Goal: Task Accomplishment & Management: Complete application form

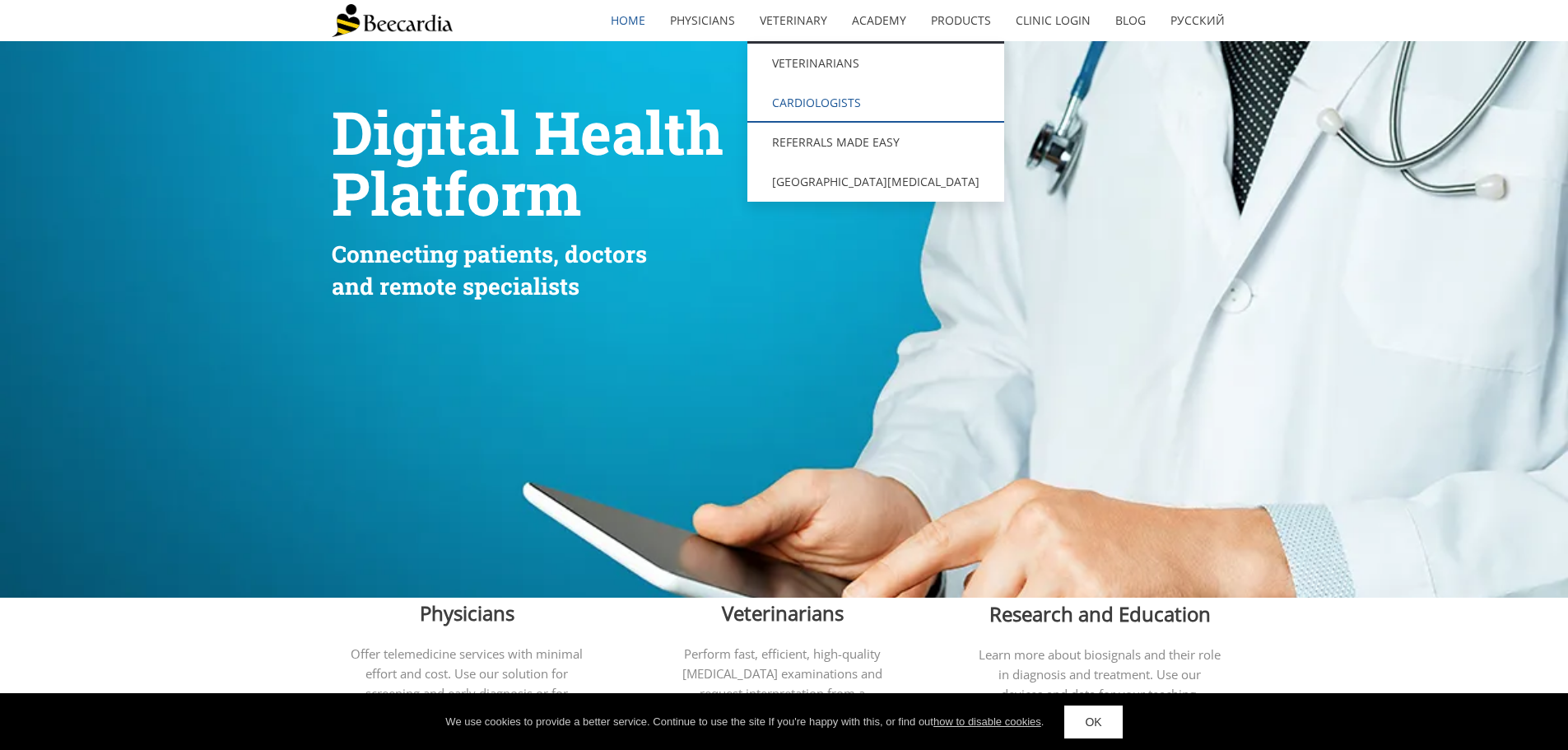
click at [815, 95] on link "Cardiologists" at bounding box center [876, 103] width 257 height 40
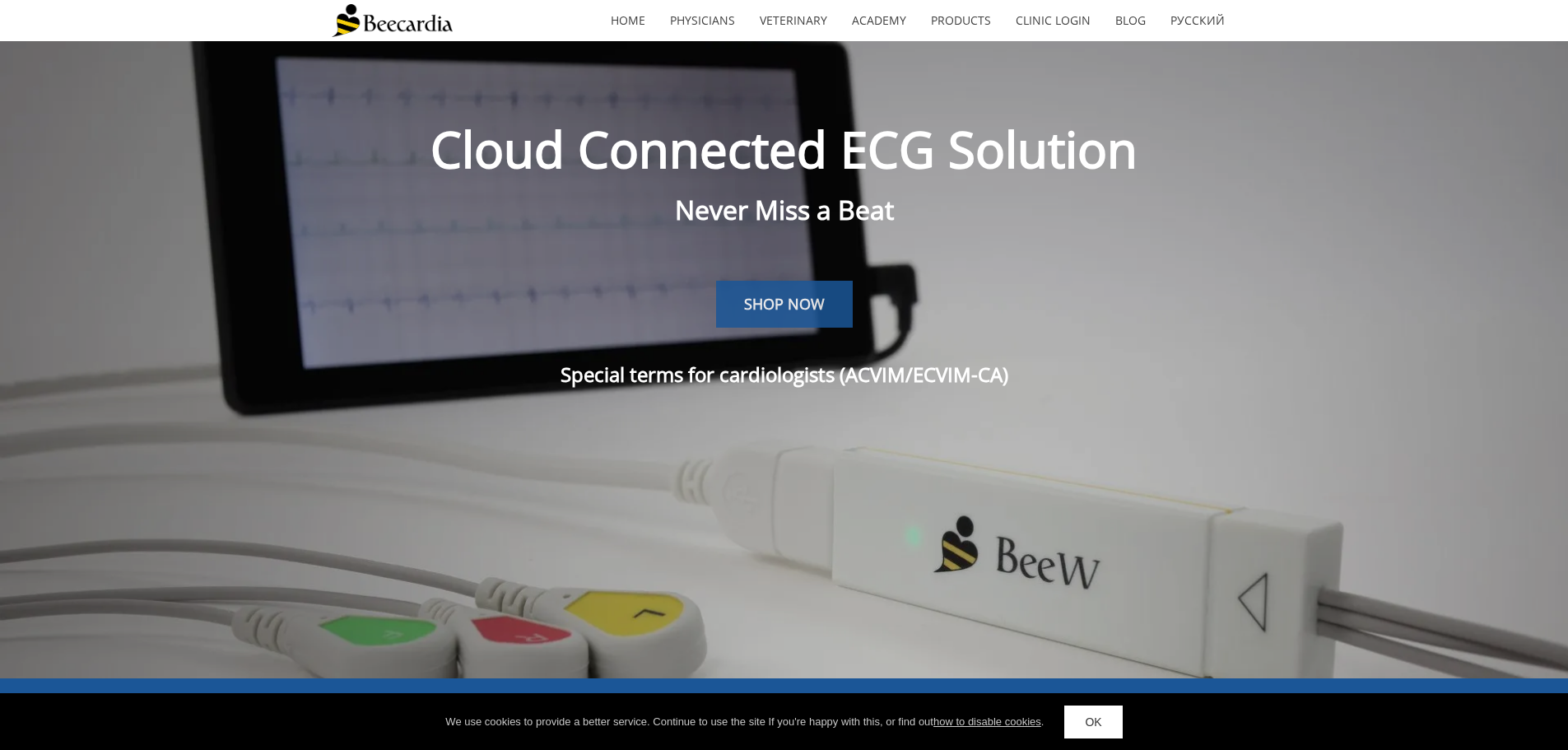
click at [823, 307] on span "SHOP NOW" at bounding box center [784, 303] width 81 height 20
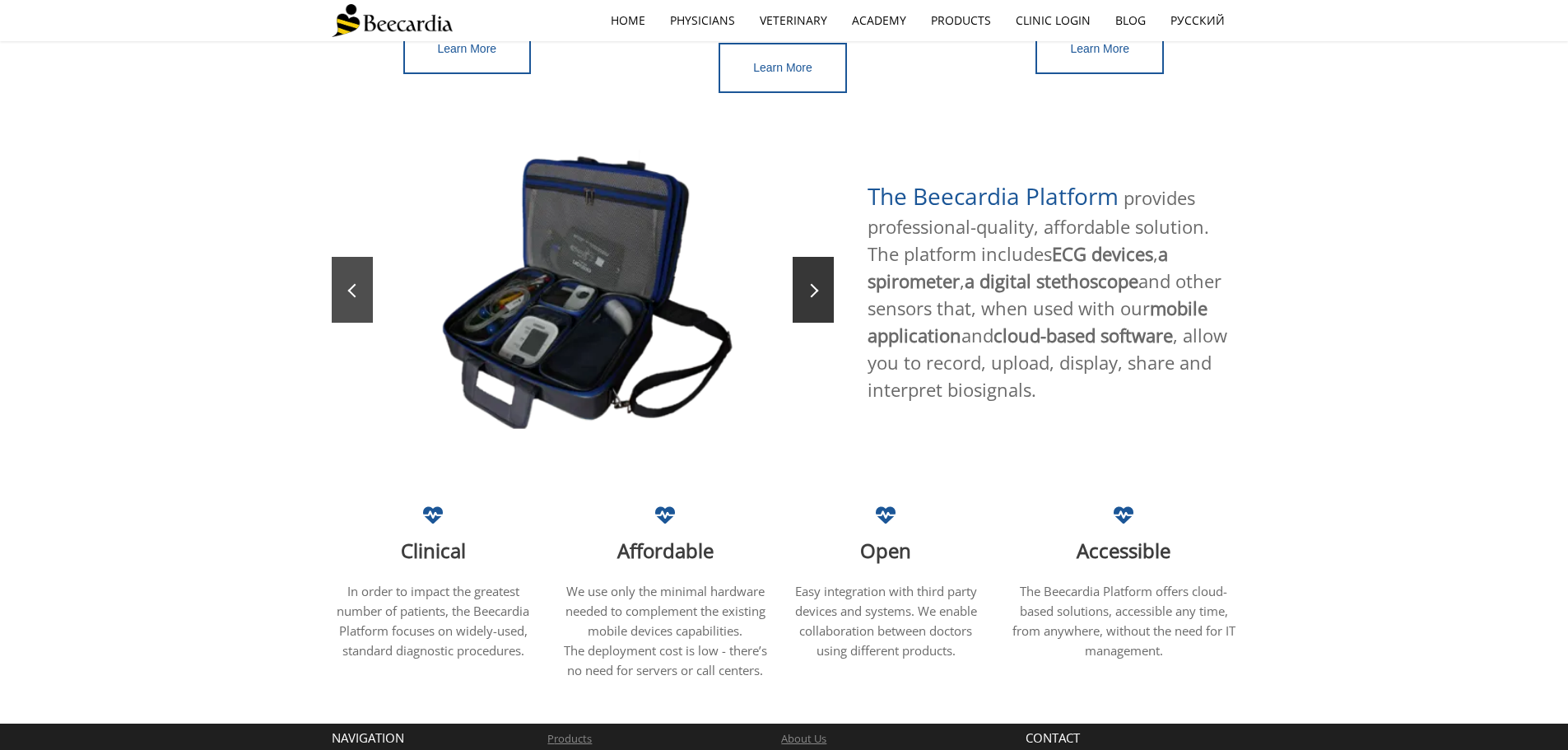
scroll to position [890, 0]
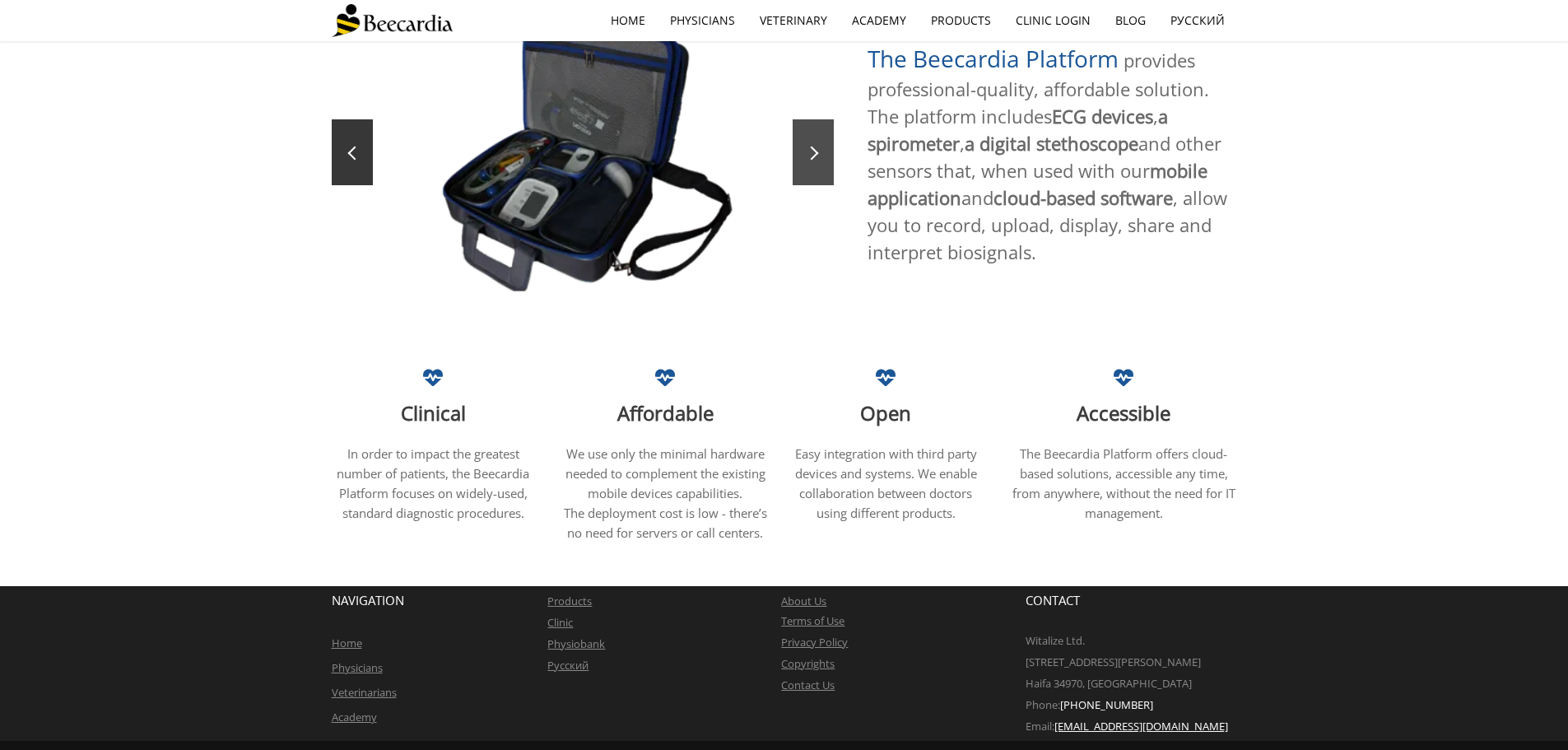
click at [812, 146] on span at bounding box center [812, 153] width 14 height 14
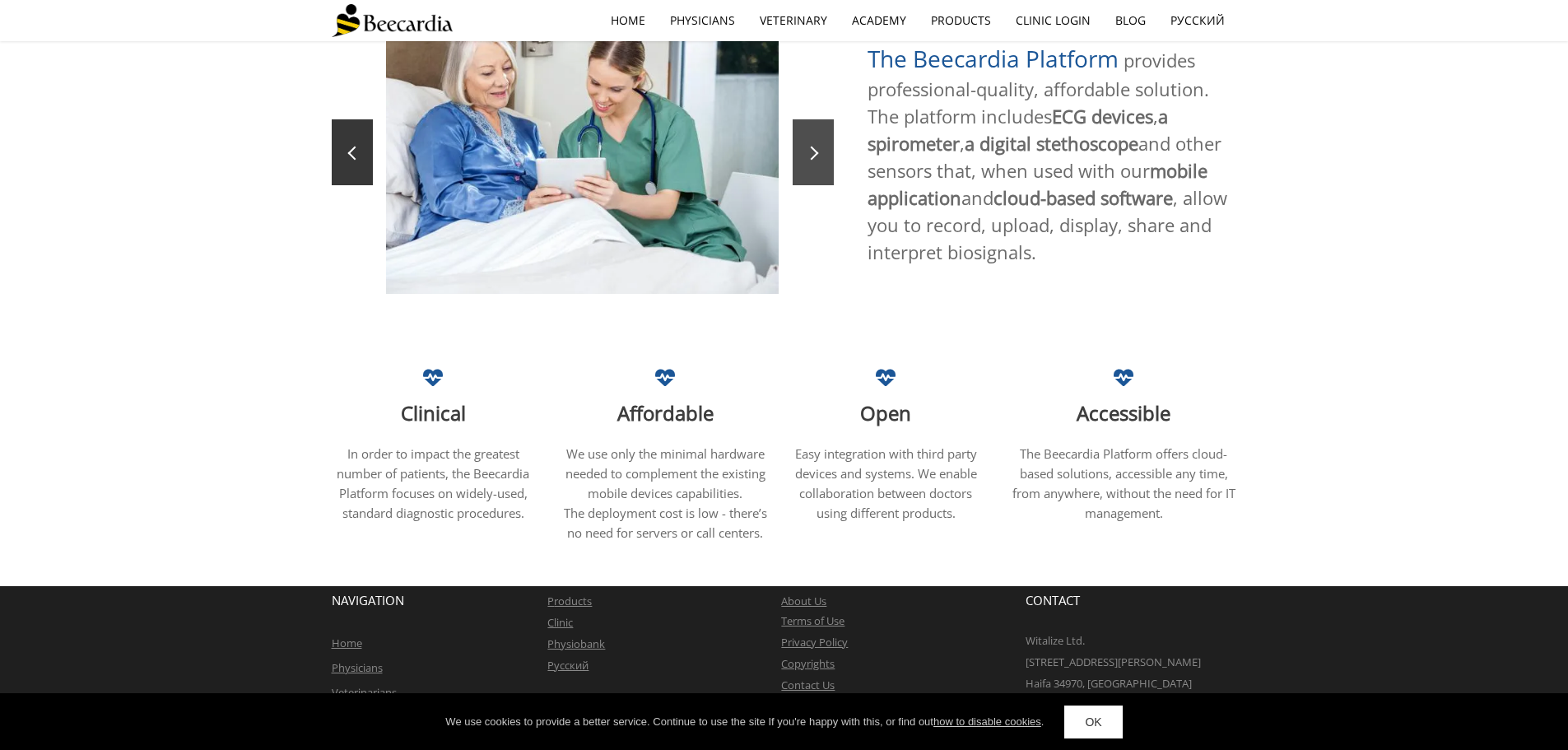
click at [812, 146] on span at bounding box center [812, 153] width 14 height 14
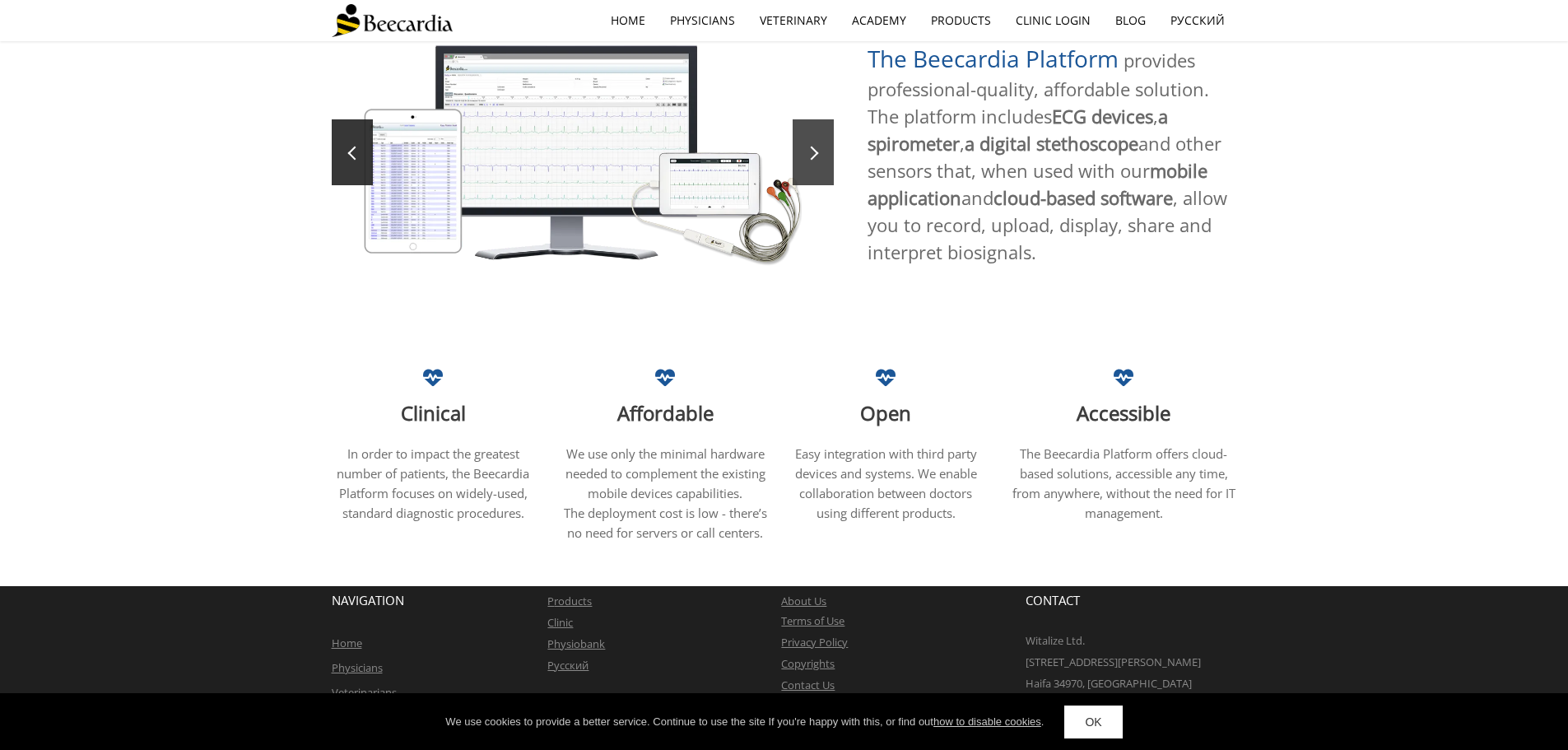
click at [812, 146] on span at bounding box center [812, 153] width 14 height 14
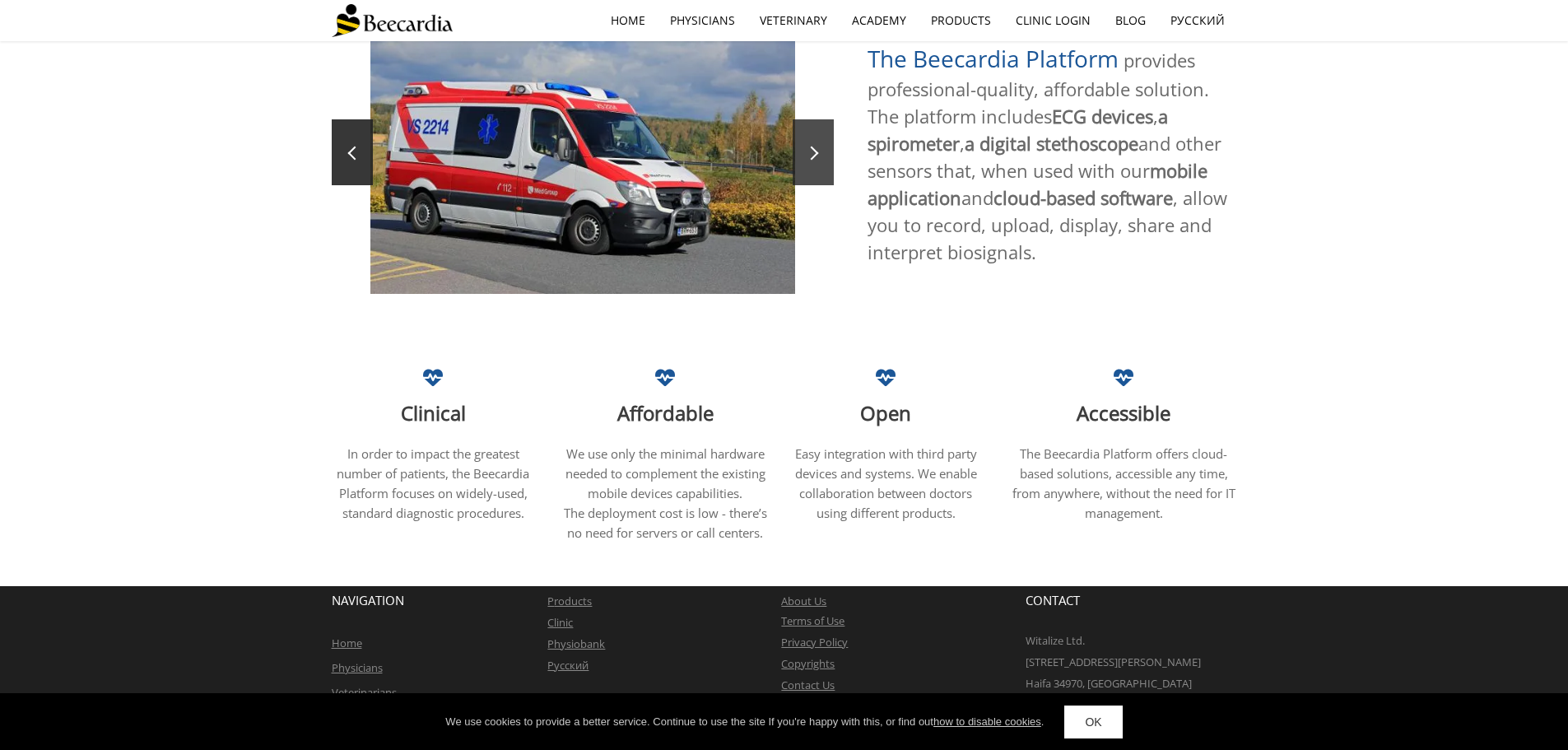
click at [812, 146] on span at bounding box center [812, 153] width 14 height 14
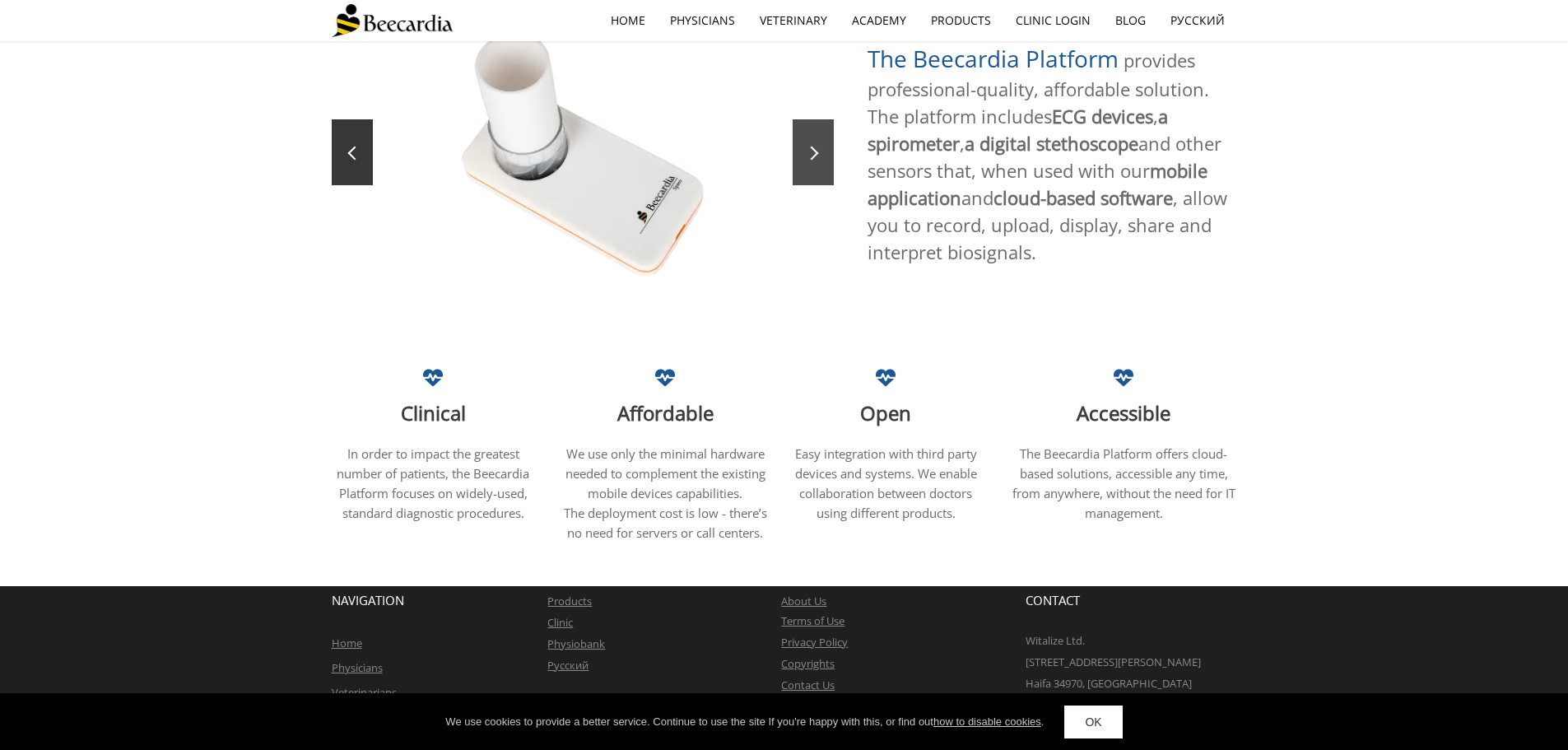
click at [812, 146] on span at bounding box center [812, 153] width 14 height 14
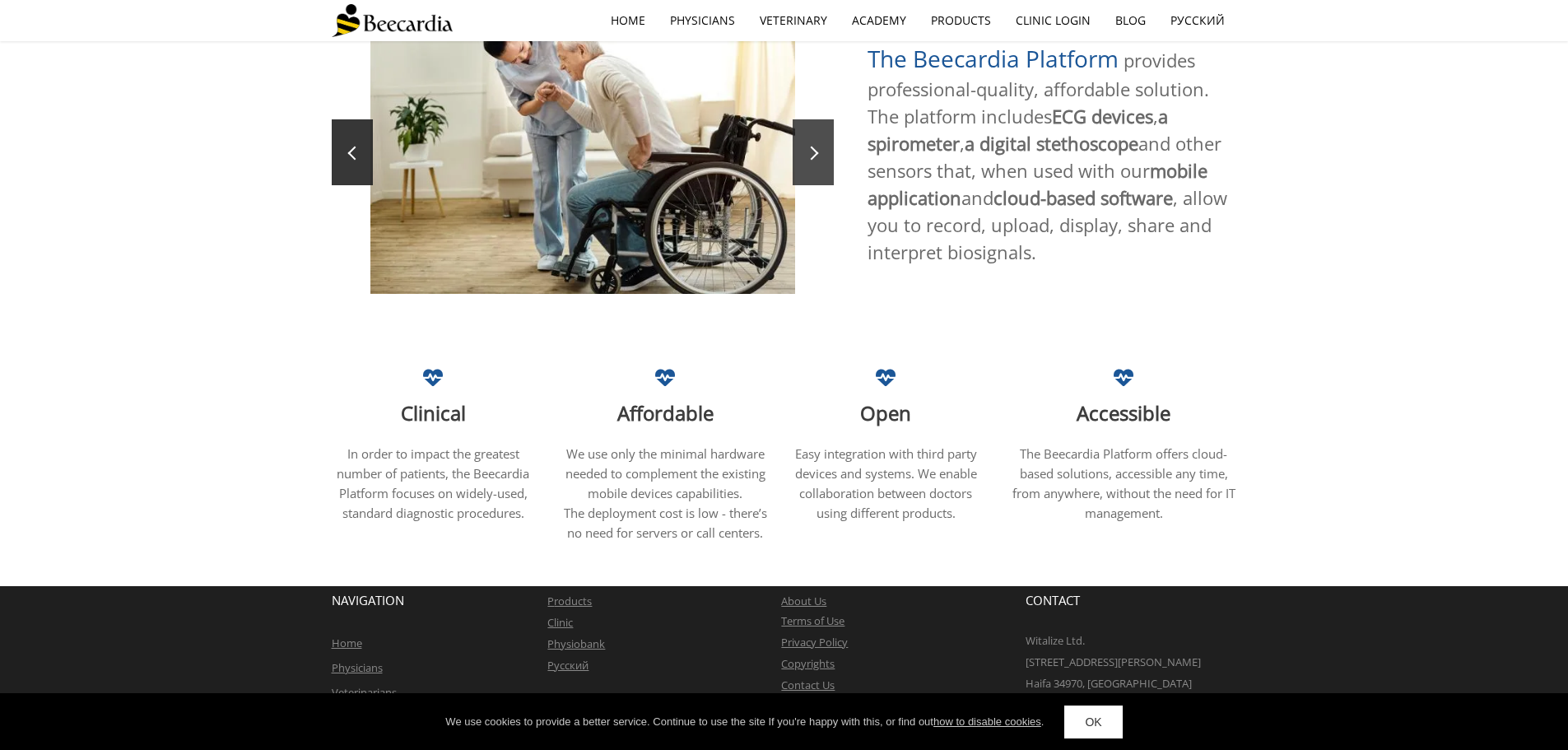
click at [812, 146] on span at bounding box center [812, 153] width 14 height 14
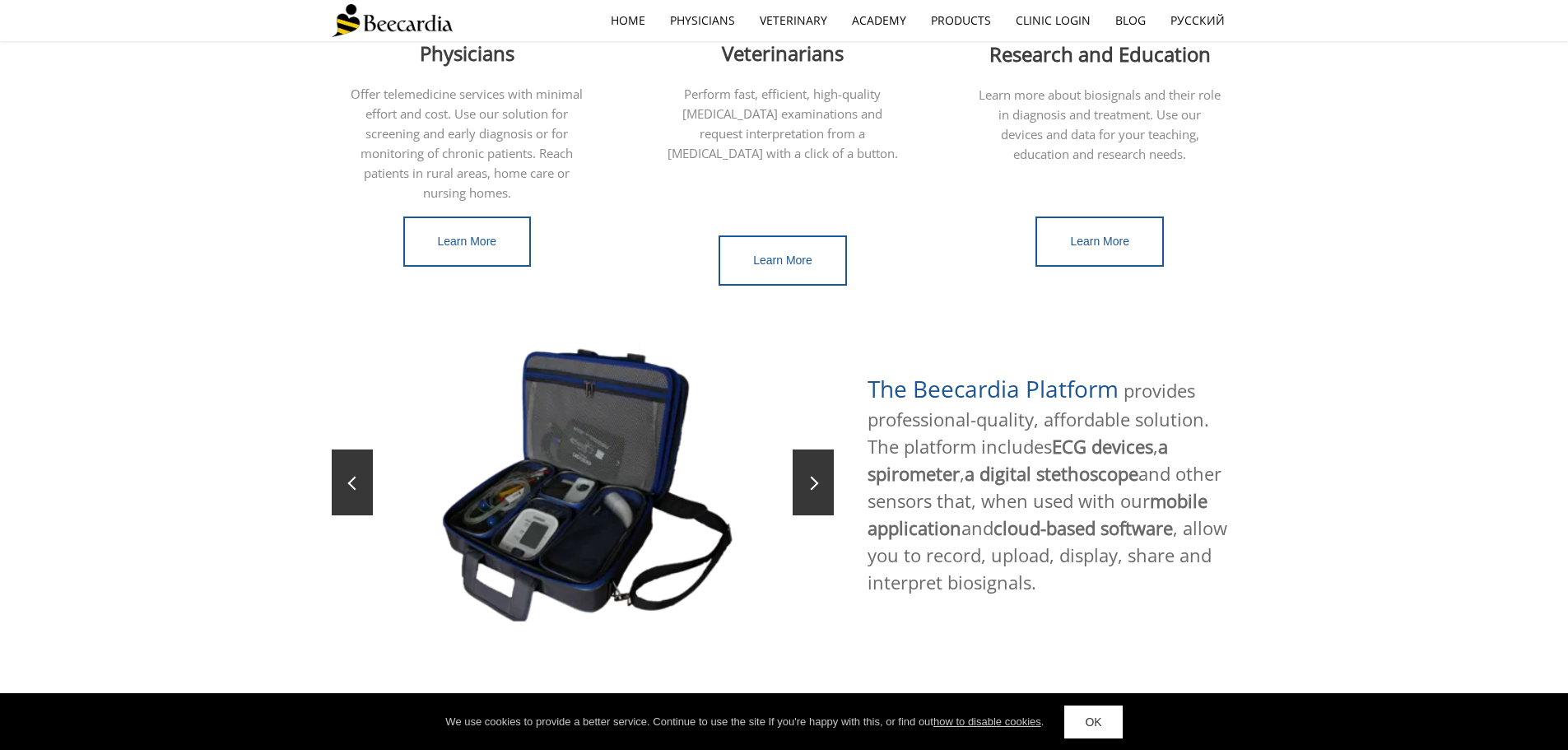
scroll to position [231, 0]
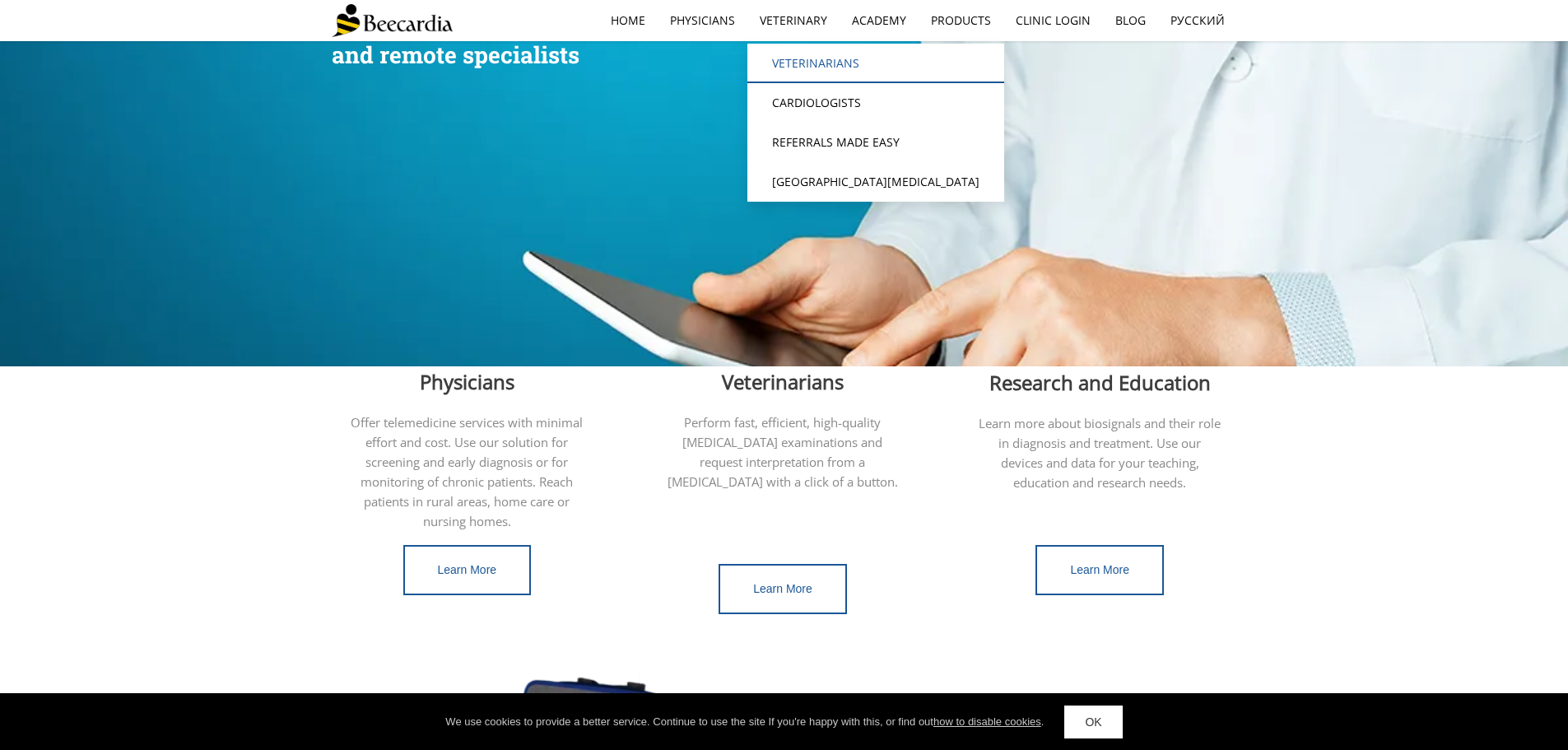
click at [819, 69] on link "Veterinarians" at bounding box center [876, 64] width 257 height 40
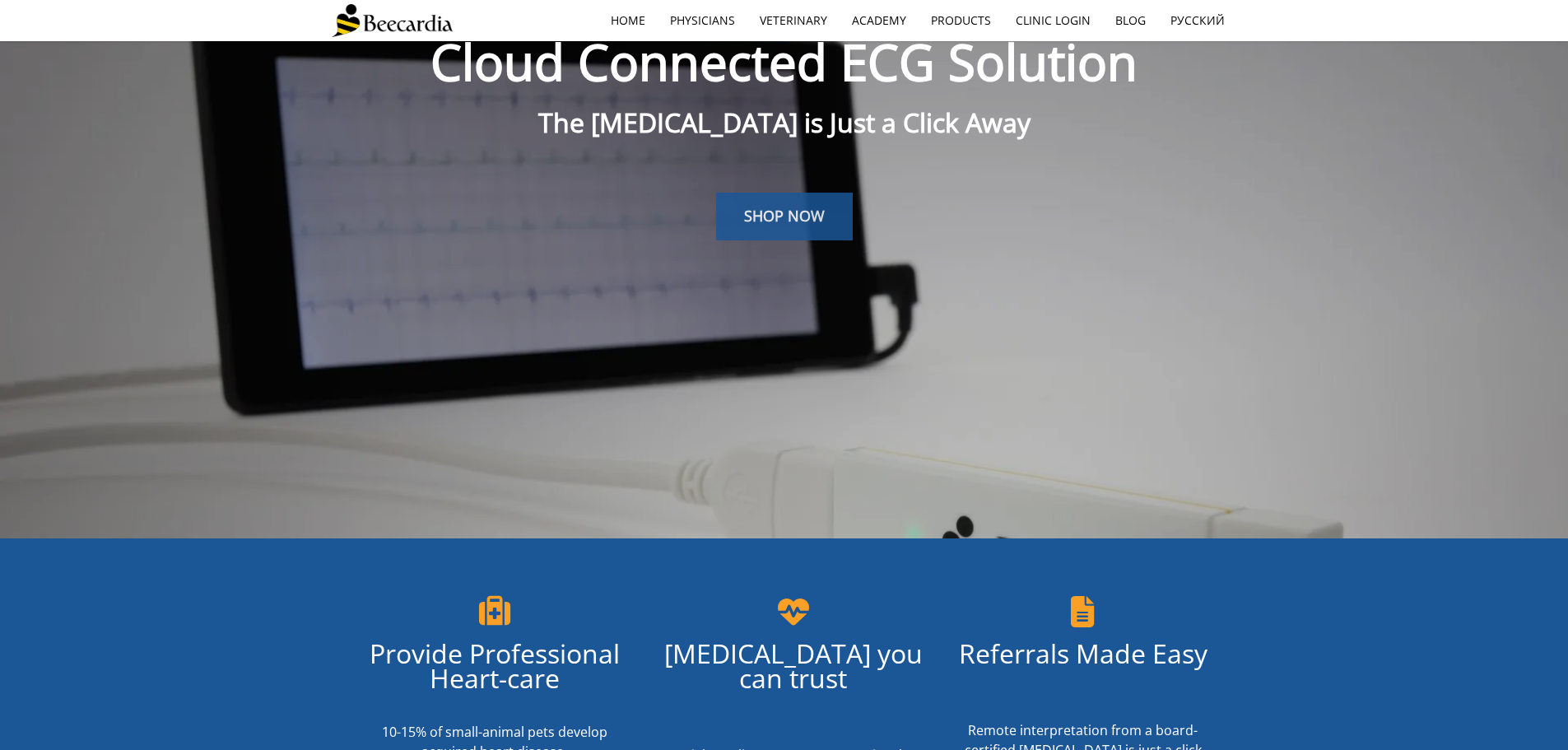
click at [780, 209] on span "SHOP NOW" at bounding box center [784, 215] width 81 height 20
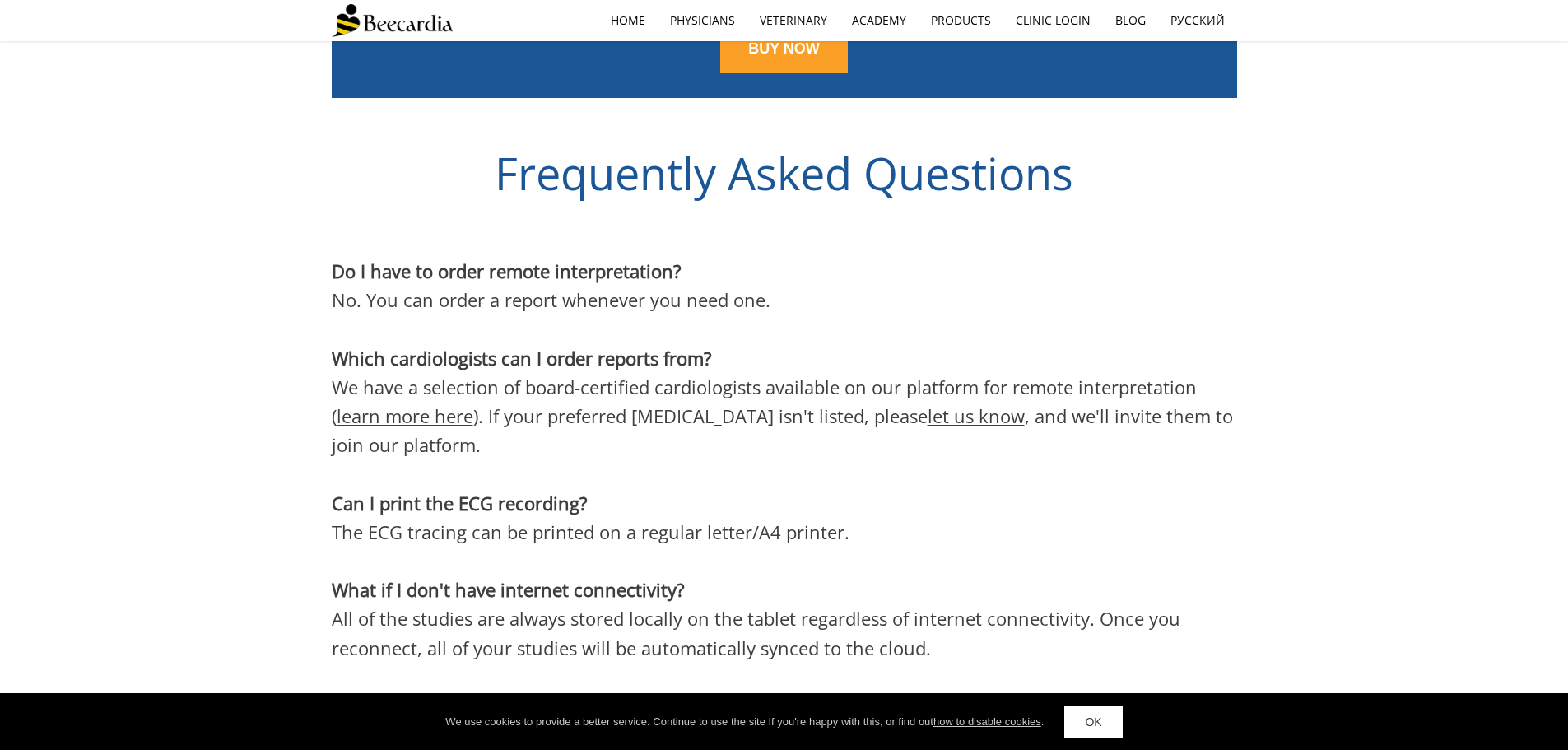
scroll to position [4333, 0]
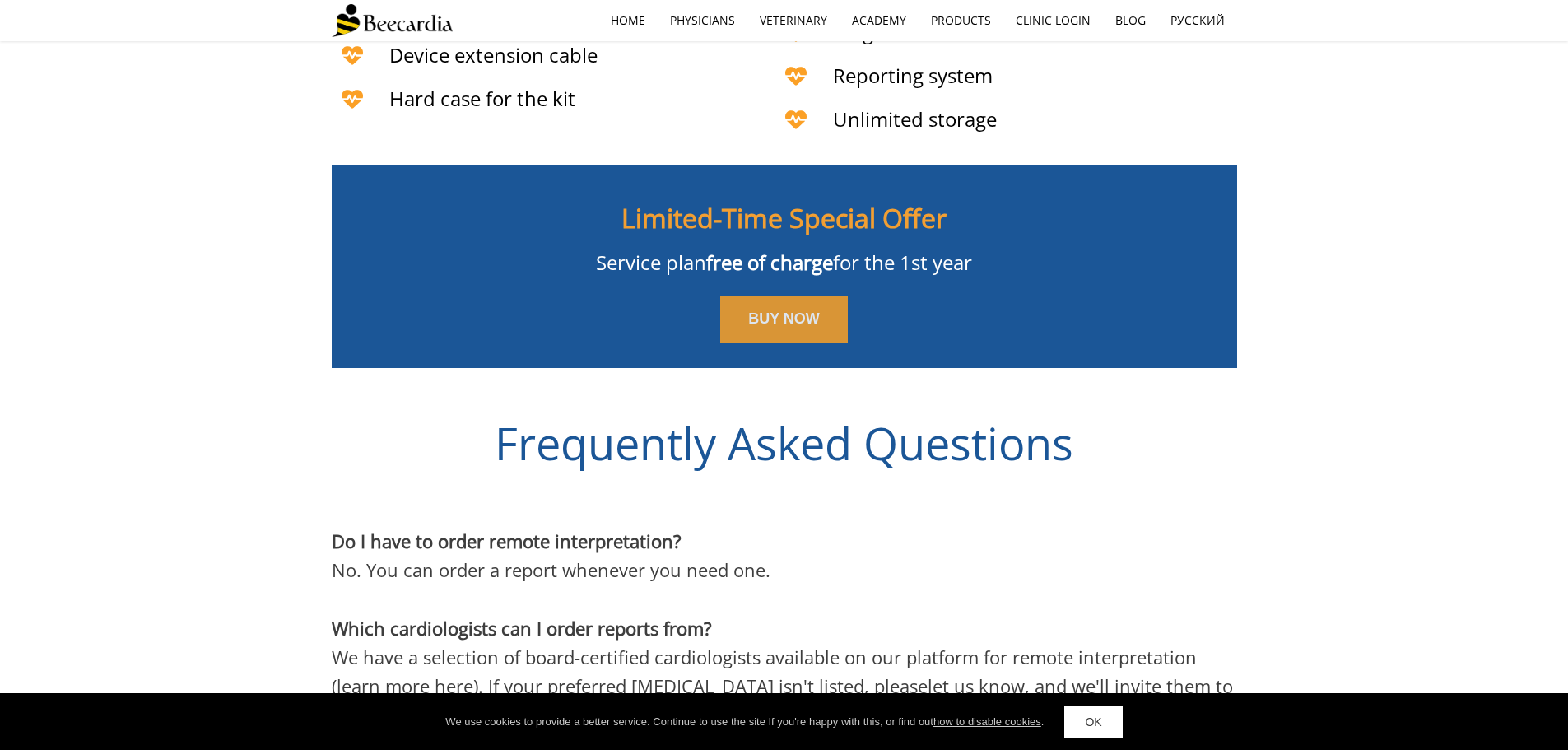
click at [794, 310] on span "BUY NOW" at bounding box center [784, 317] width 71 height 16
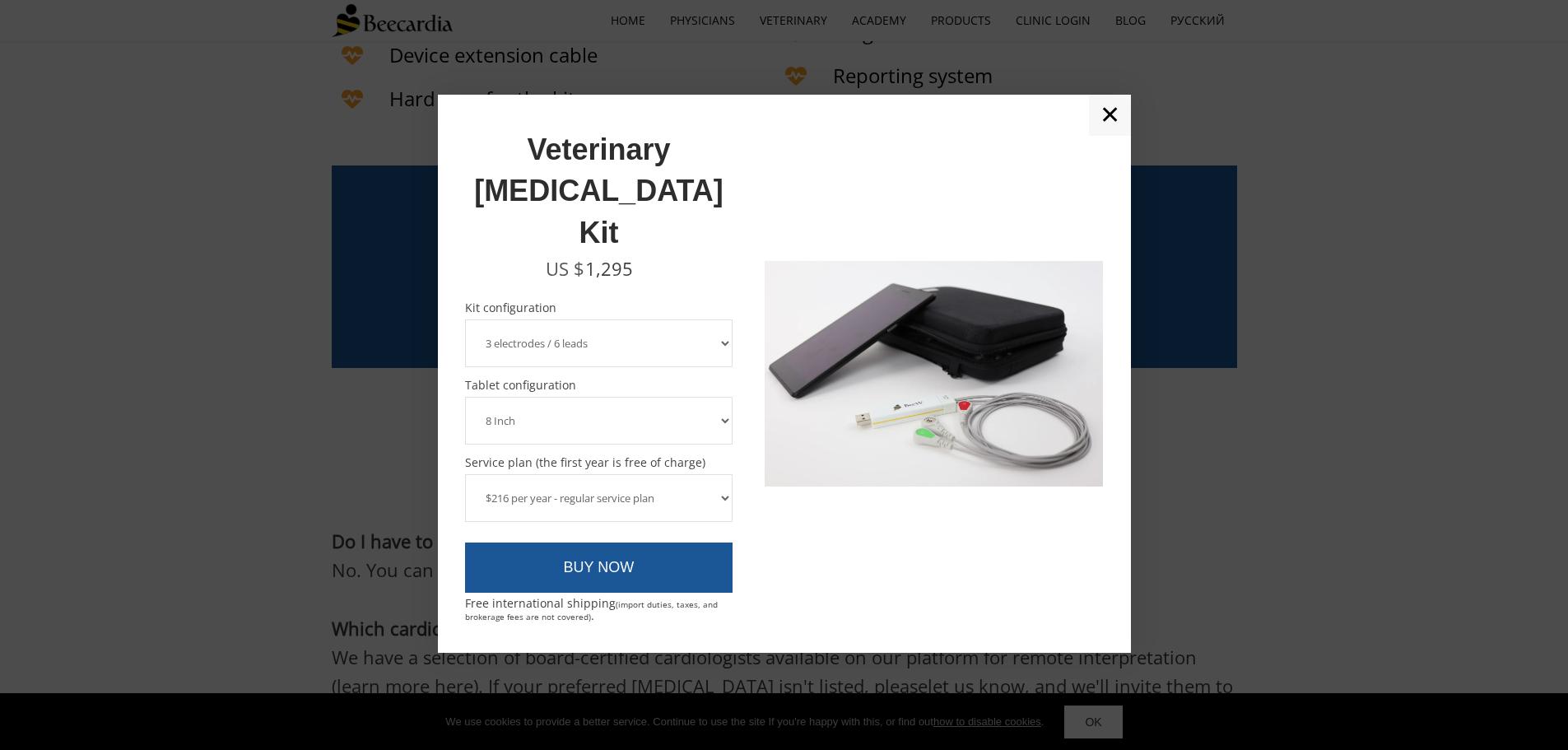
click at [650, 319] on select "3 electrodes / 6 leads 5 electrodes / 7 leads" at bounding box center [599, 343] width 268 height 48
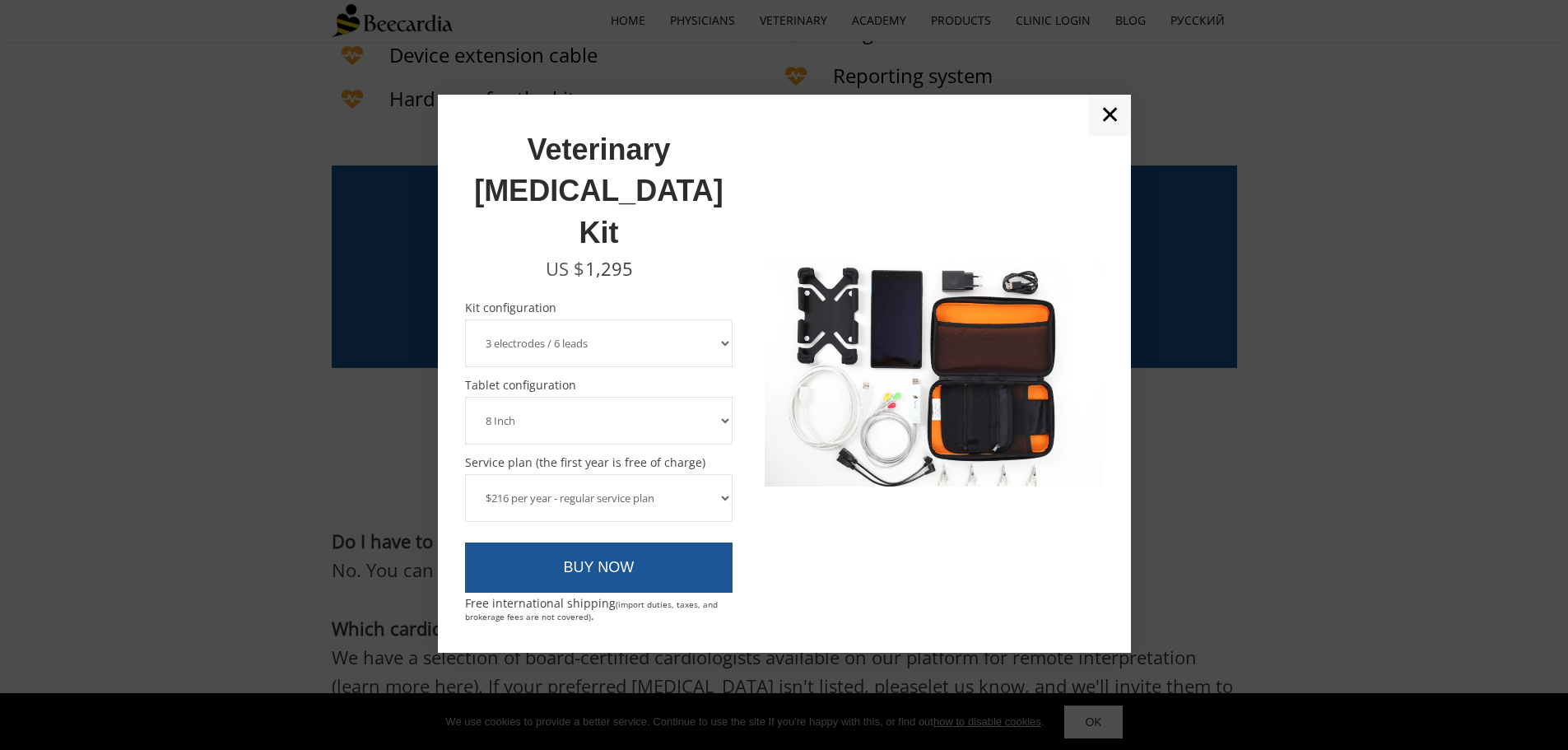
drag, startPoint x: 1110, startPoint y: 155, endPoint x: 1098, endPoint y: 155, distance: 12.0
click at [1110, 136] on link "✕" at bounding box center [1110, 115] width 42 height 41
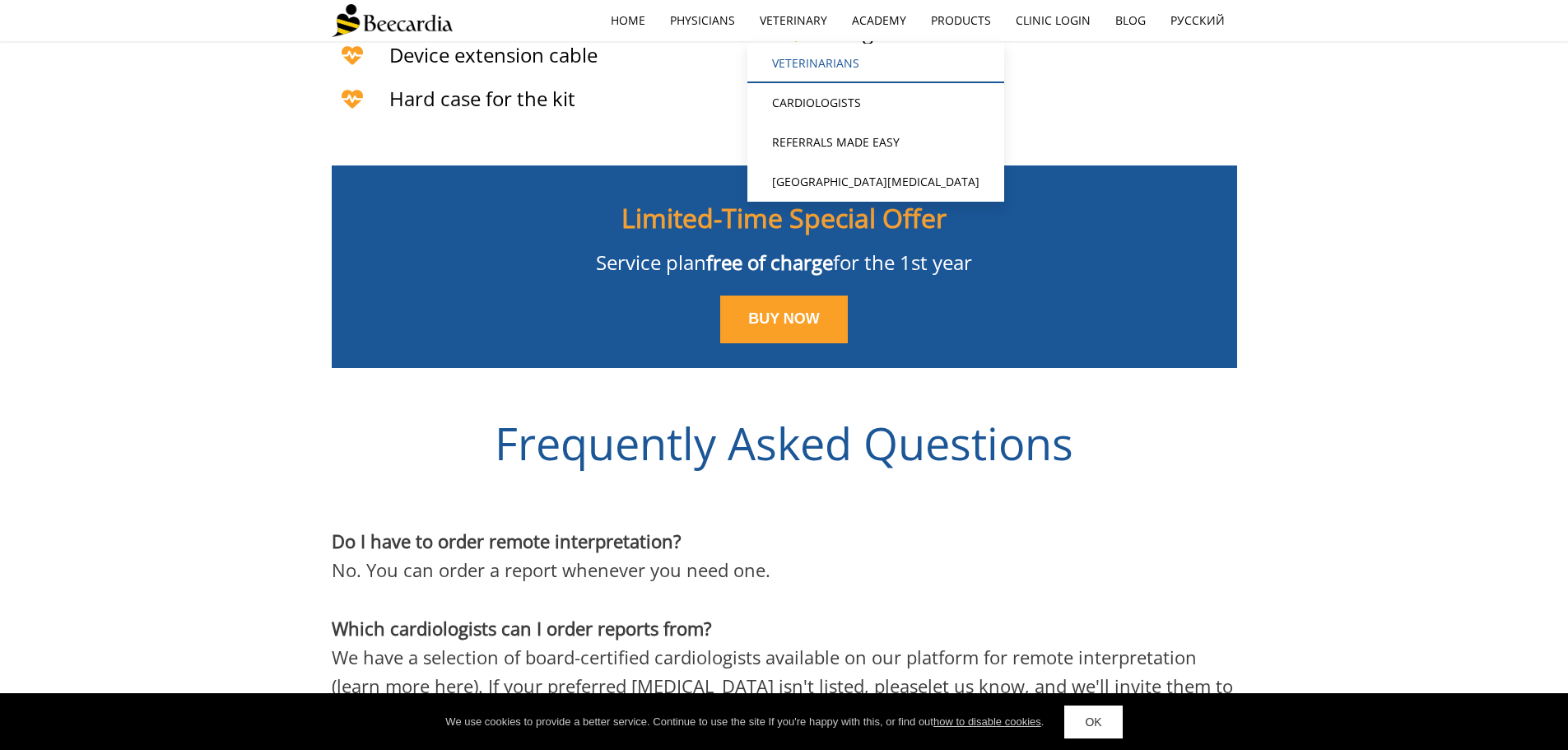
click at [812, 62] on link "Veterinarians" at bounding box center [876, 64] width 257 height 40
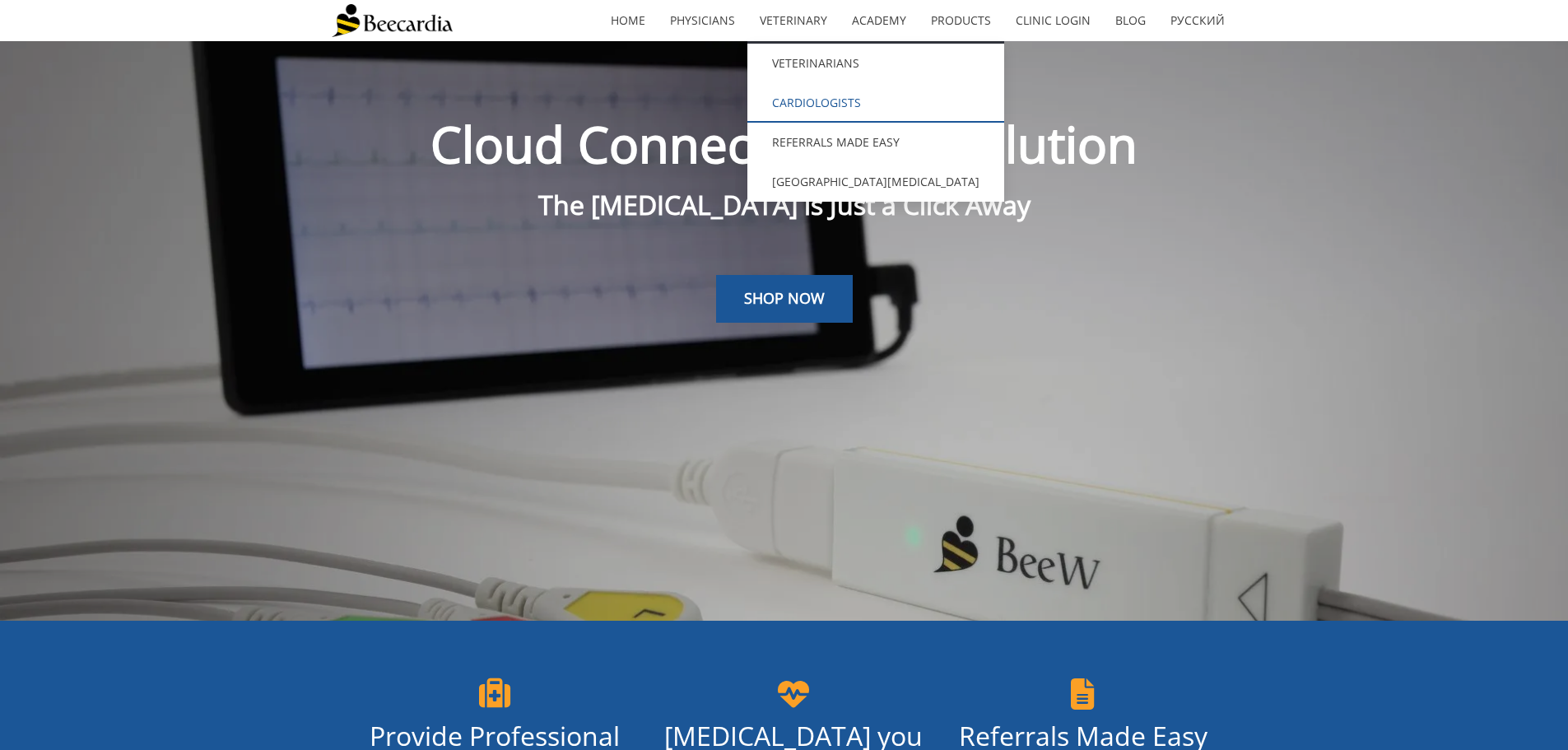
click at [797, 103] on link "Cardiologists" at bounding box center [876, 103] width 257 height 40
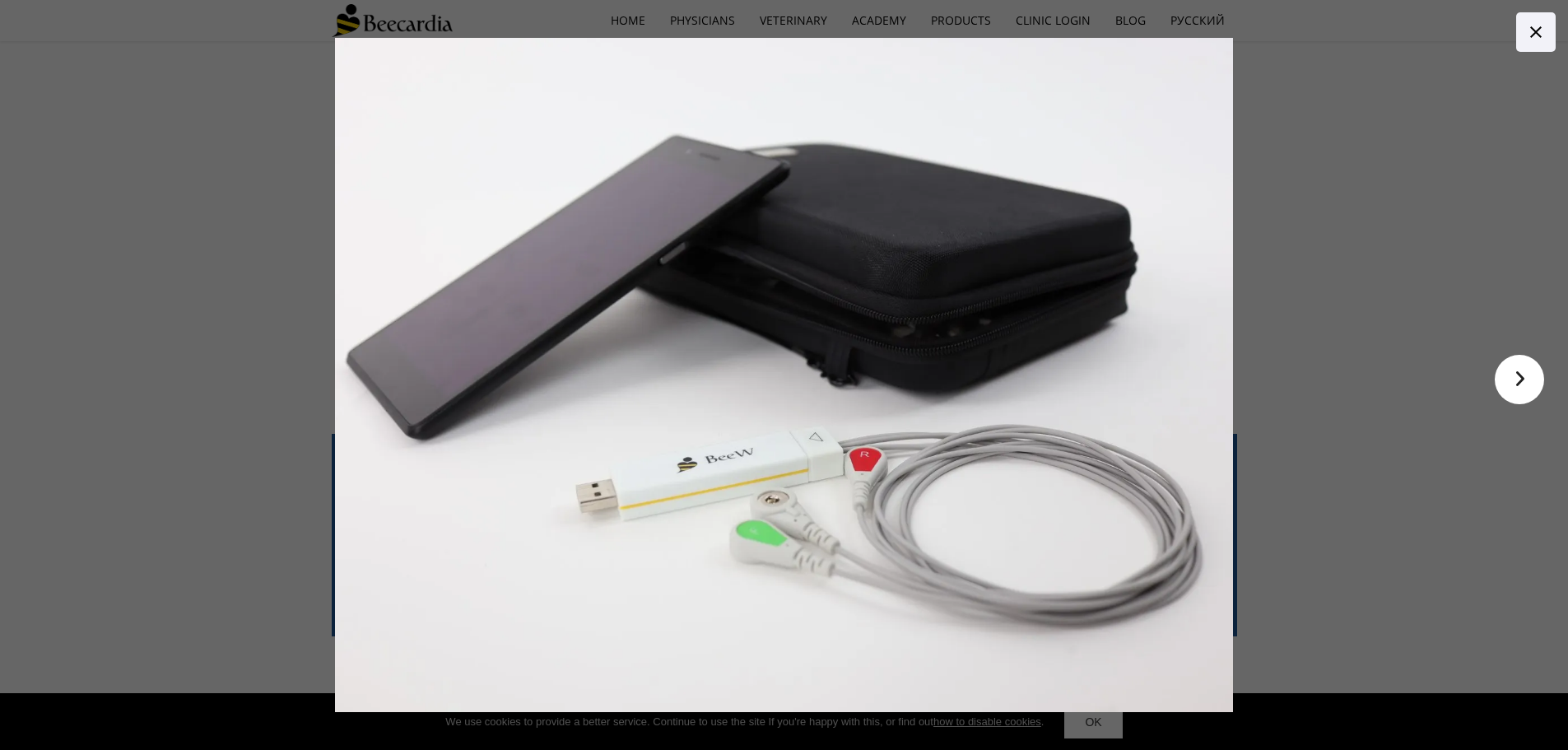
scroll to position [4197, 0]
click at [1535, 23] on icon at bounding box center [1536, 31] width 20 height 20
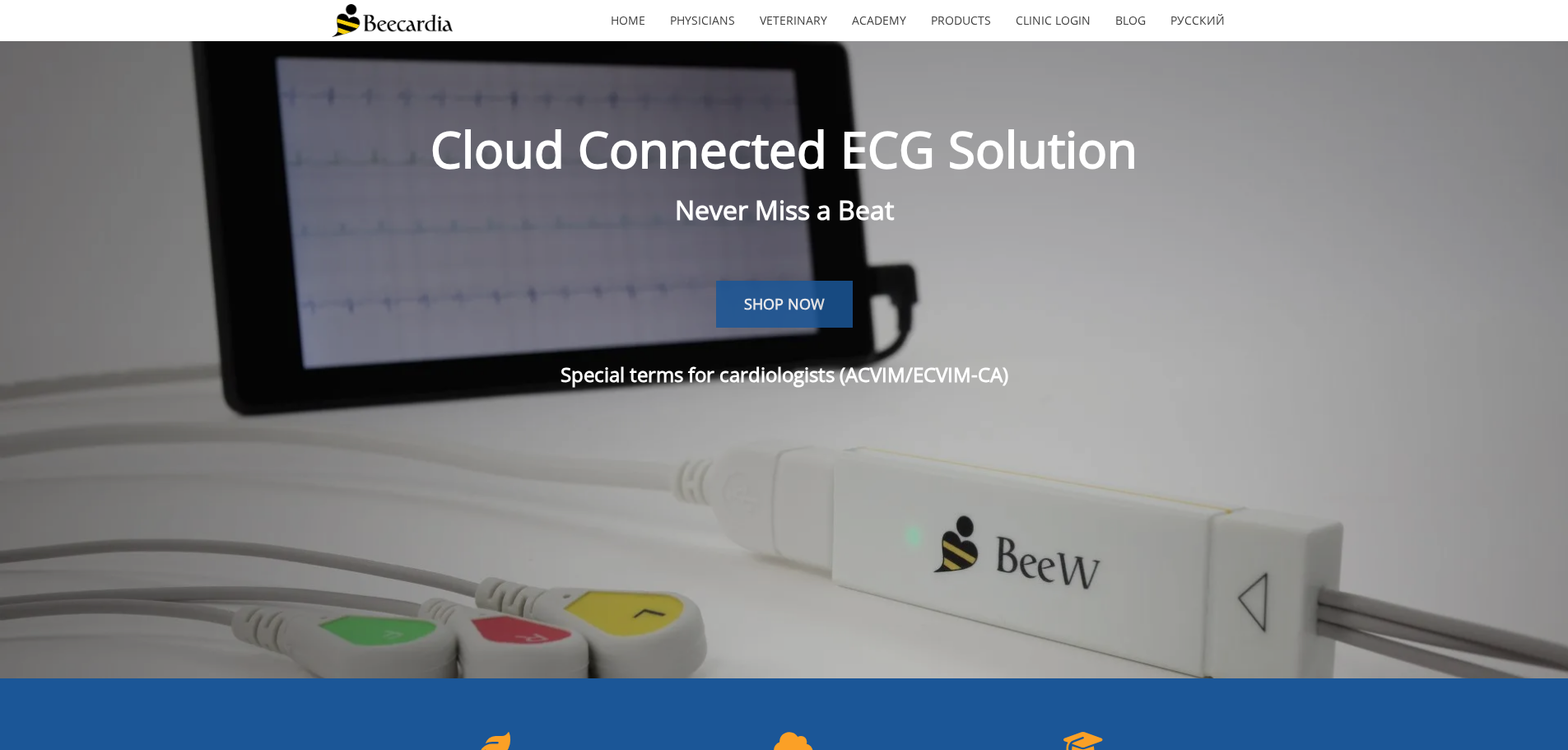
click at [781, 296] on span "SHOP NOW" at bounding box center [784, 303] width 81 height 20
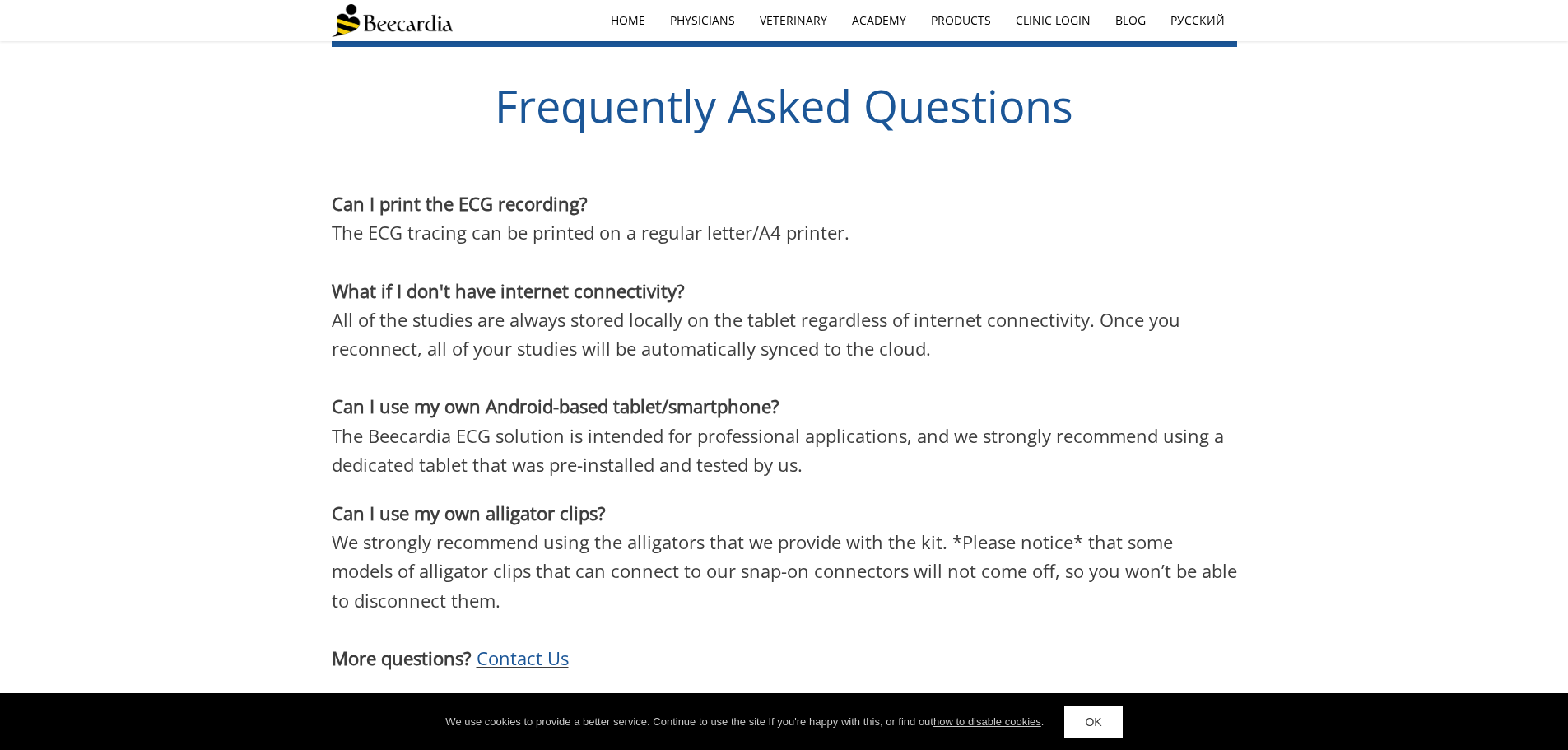
scroll to position [4569, 0]
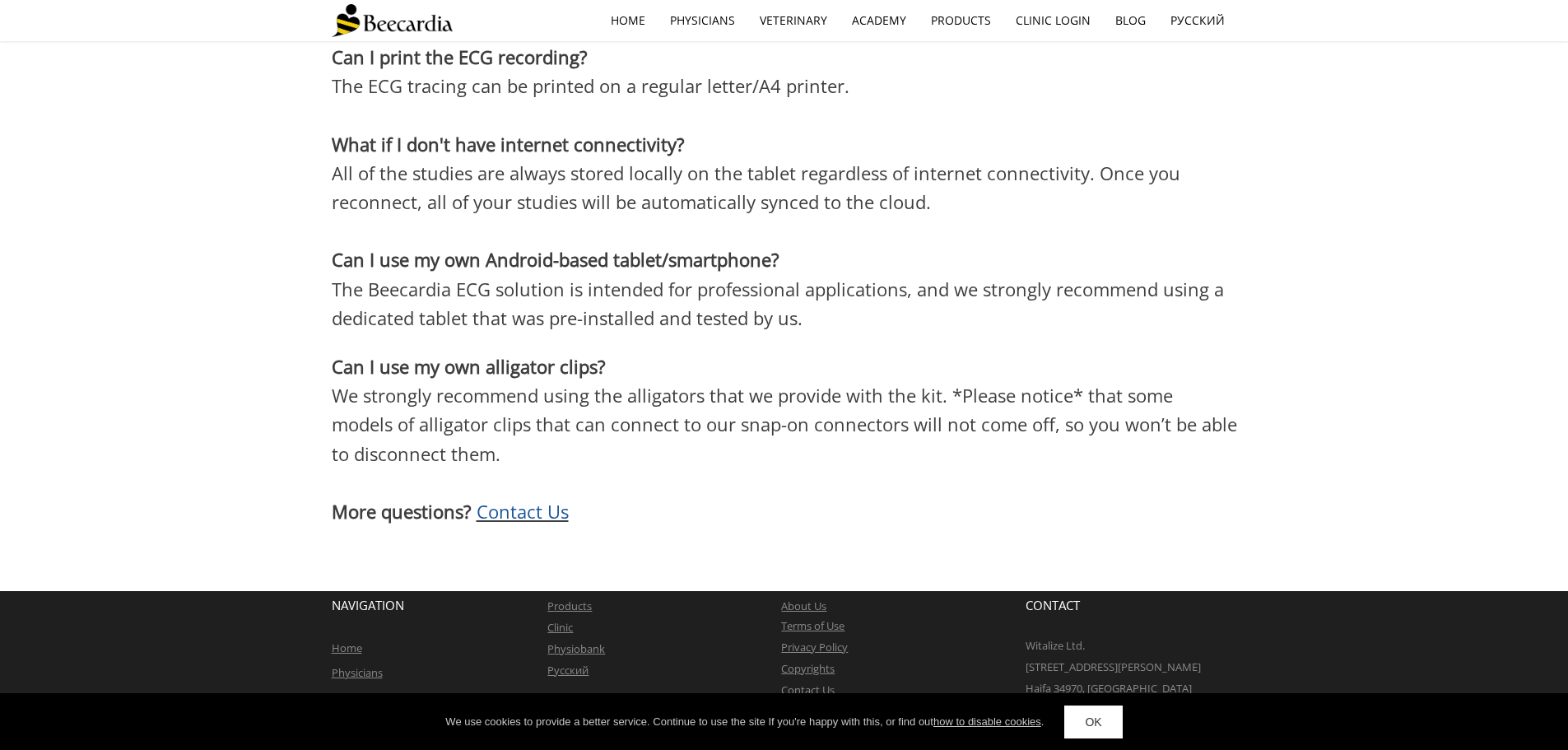
scroll to position [41, 0]
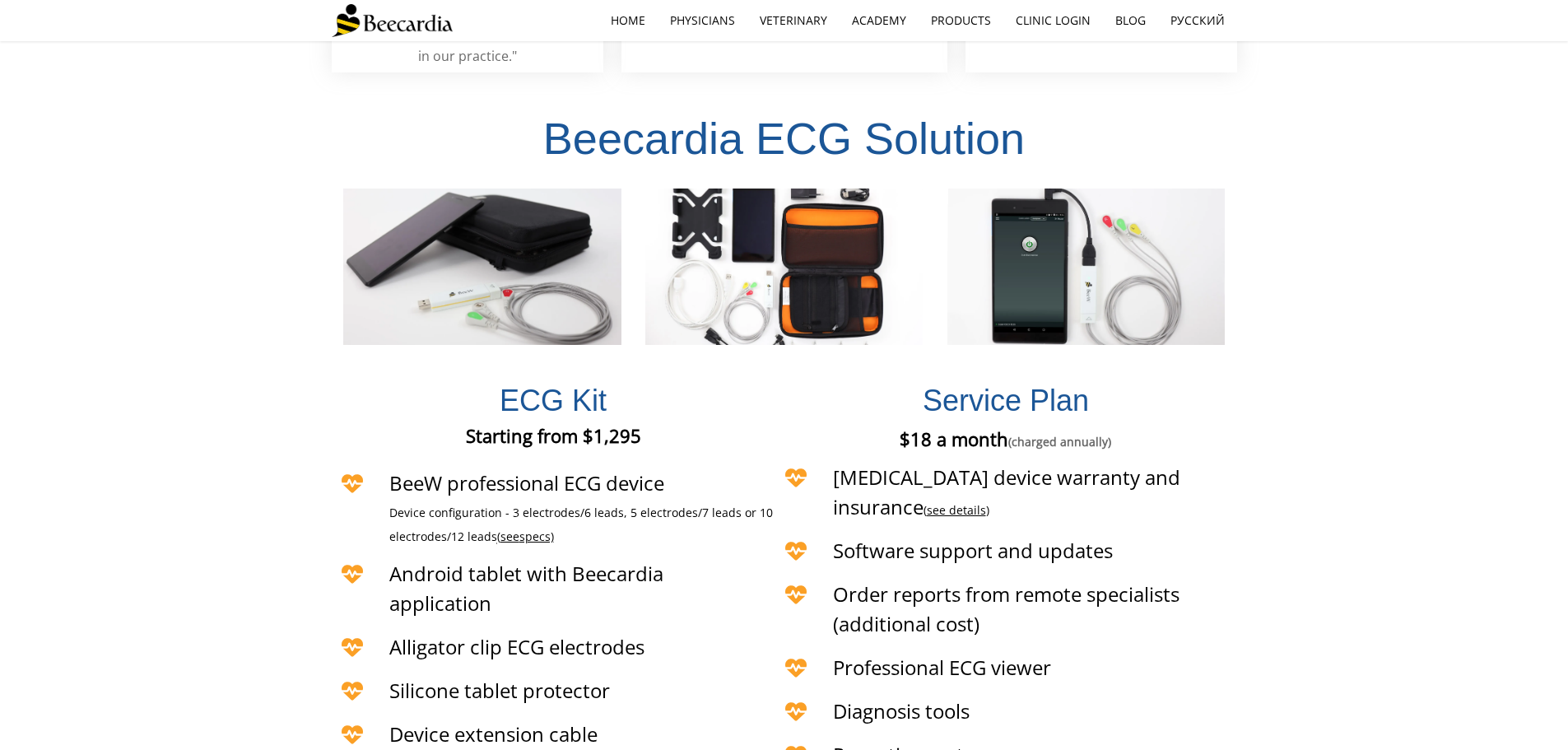
scroll to position [4230, 0]
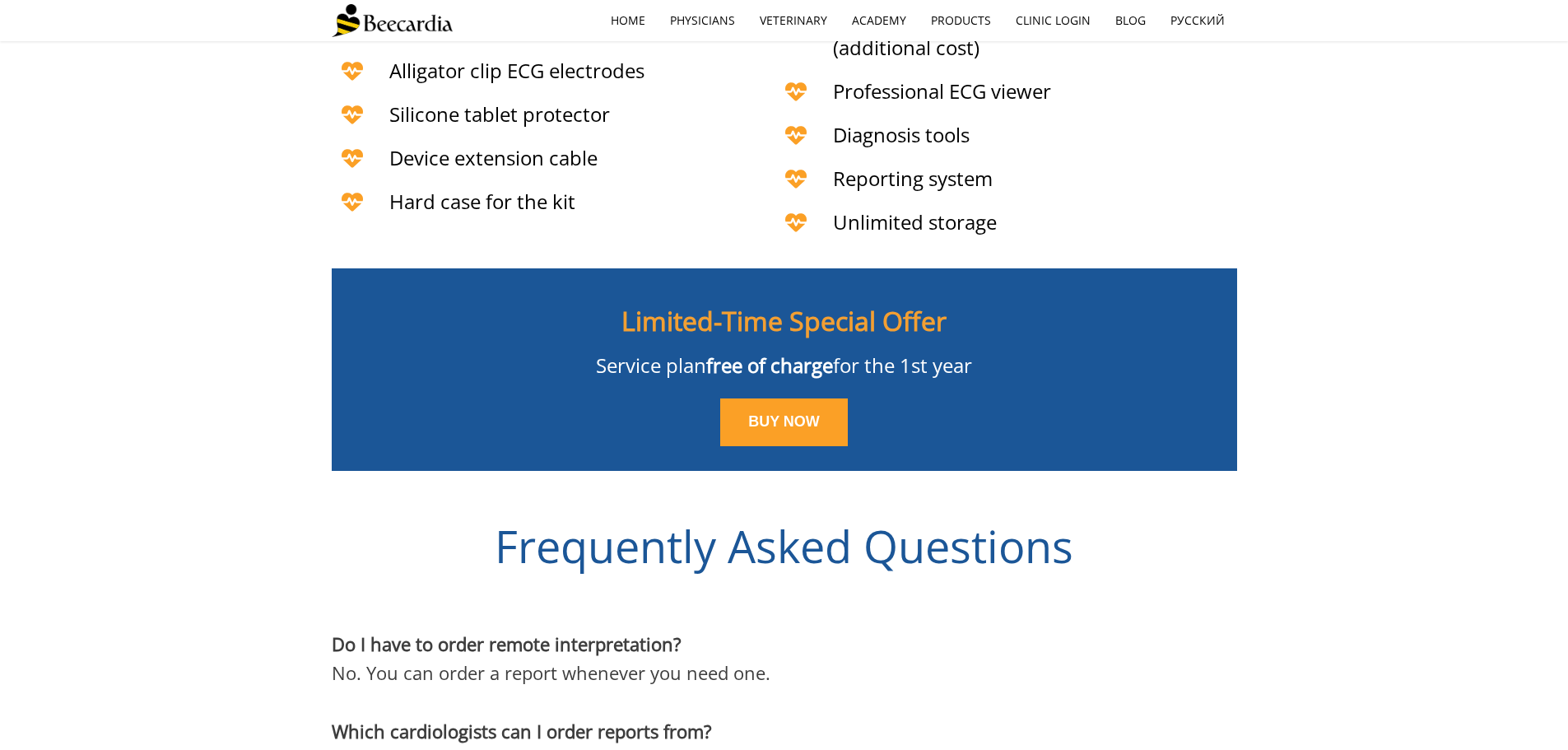
scroll to position [83, 0]
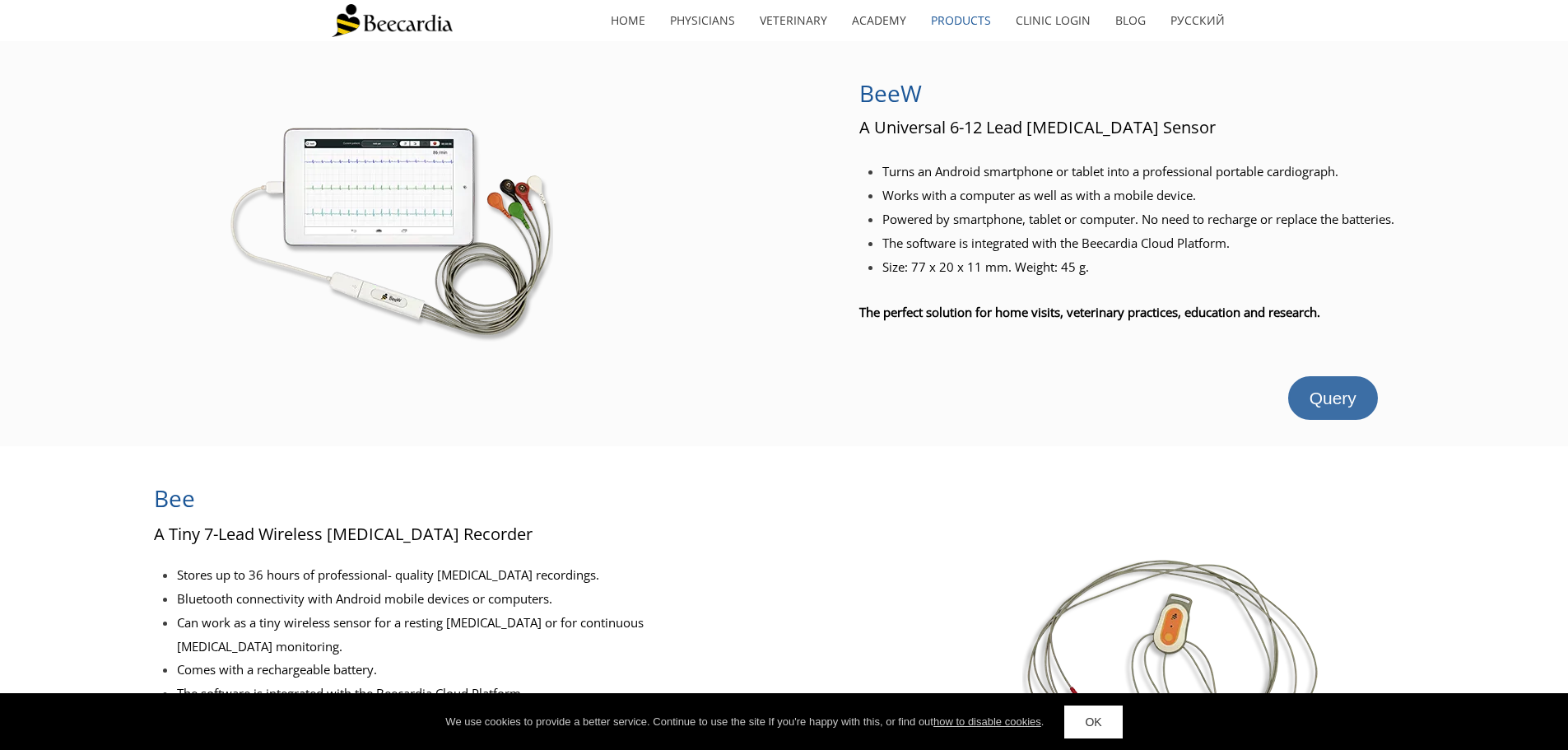
click at [1329, 396] on span "Query" at bounding box center [1332, 398] width 47 height 19
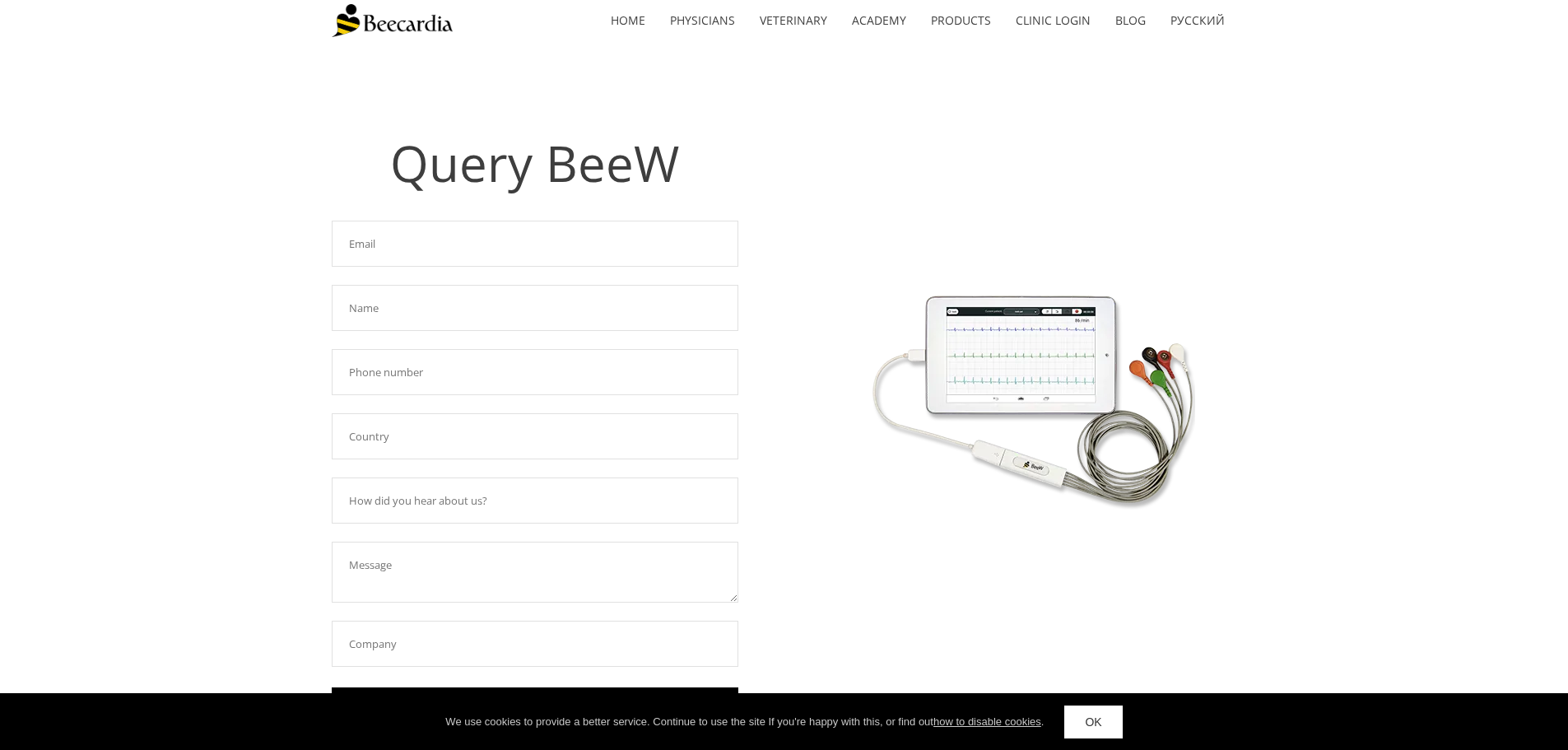
click at [536, 247] on input "text" at bounding box center [535, 243] width 407 height 46
type input "[PERSON_NAME][EMAIL_ADDRESS][PERSON_NAME][DOMAIN_NAME]"
click at [479, 304] on input "text" at bounding box center [535, 308] width 407 height 46
type input "[PERSON_NAME]"
click at [444, 397] on div "Required field! [PERSON_NAME][EMAIL_ADDRESS][PERSON_NAME][DOMAIN_NAME] Required…" at bounding box center [535, 476] width 407 height 523
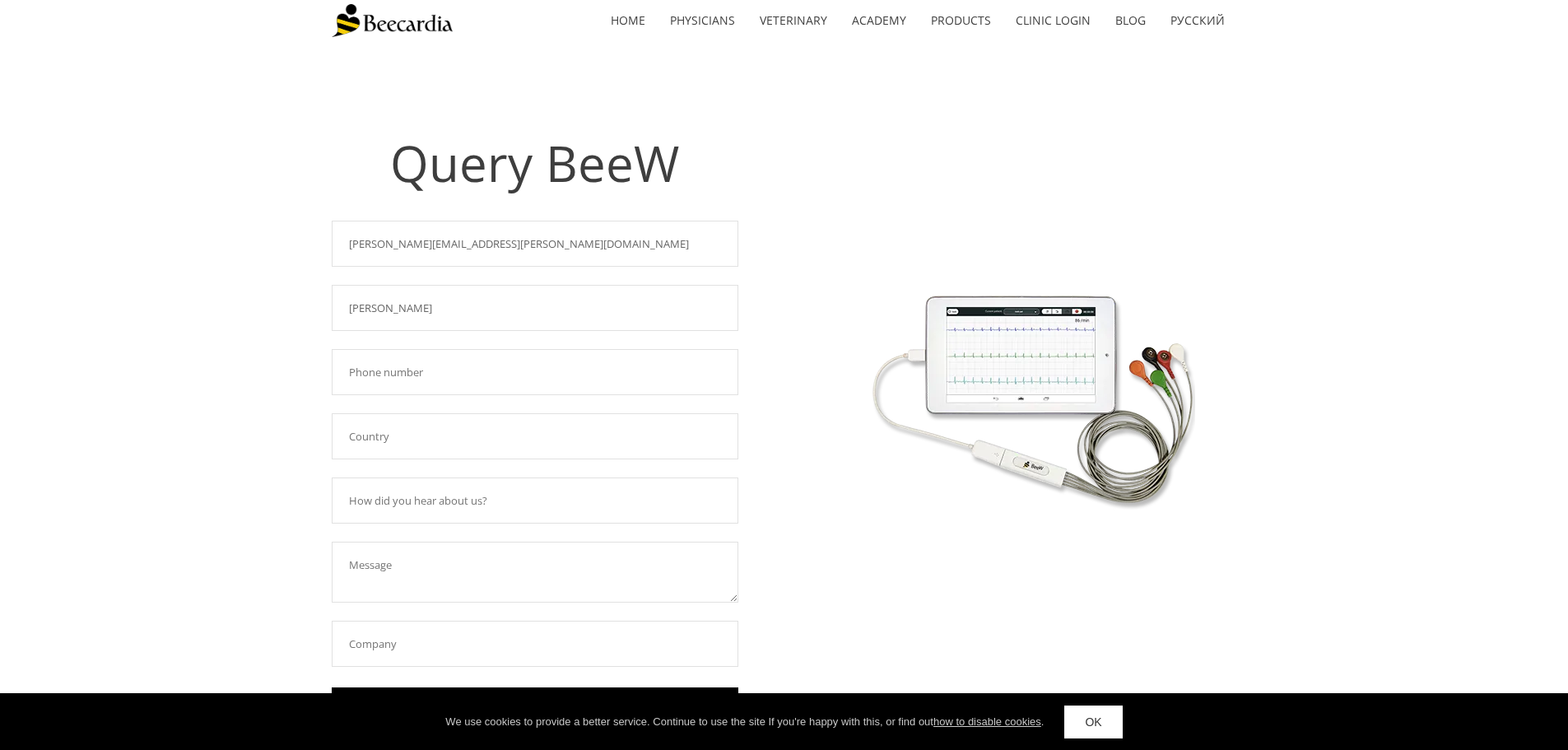
click at [445, 373] on input "text" at bounding box center [535, 372] width 407 height 46
type input "6029181714"
click at [397, 451] on input "text" at bounding box center [535, 436] width 407 height 46
type input "[GEOGRAPHIC_DATA]"
click at [473, 509] on input "text" at bounding box center [535, 500] width 407 height 46
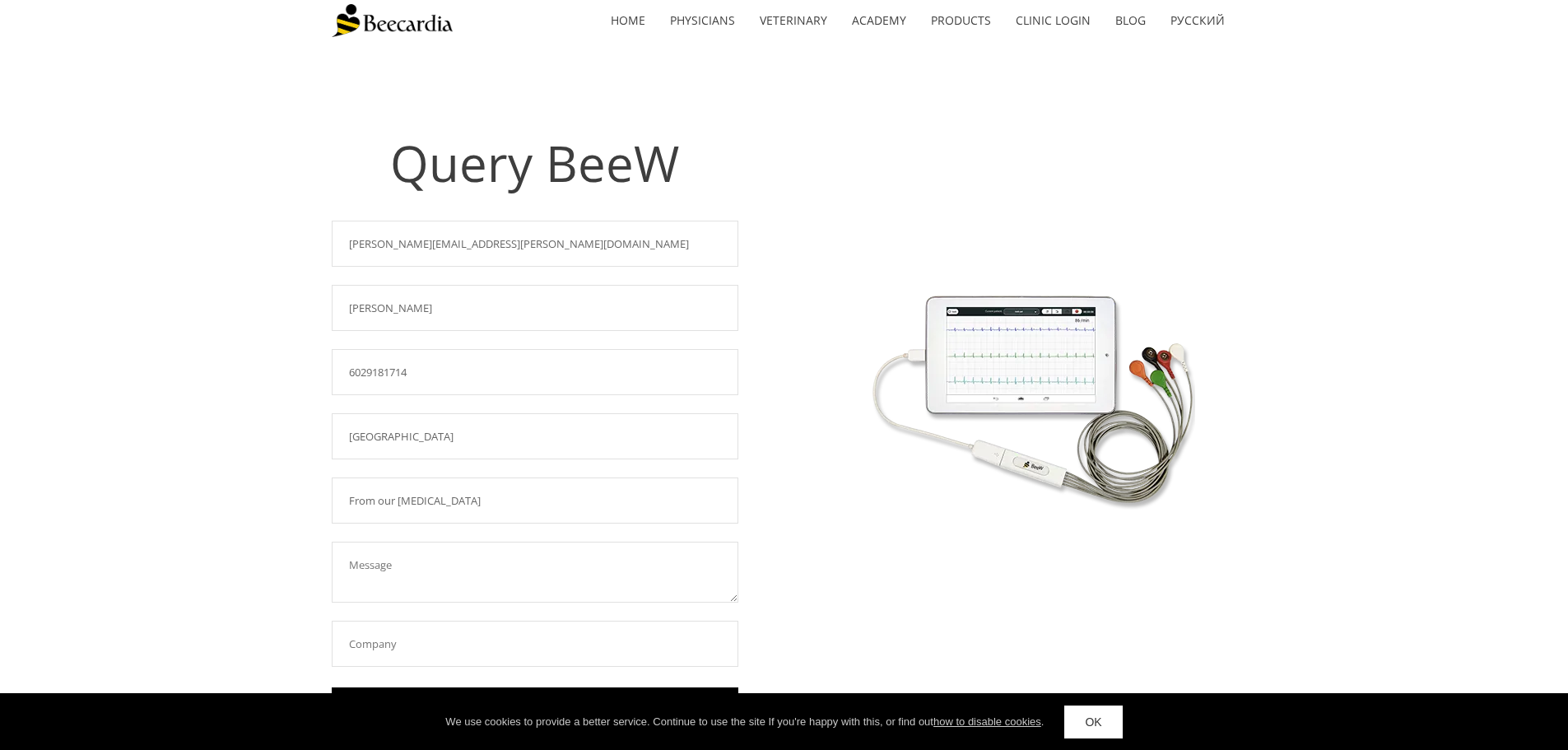
type input "From our [MEDICAL_DATA]"
click at [444, 589] on textarea at bounding box center [535, 572] width 407 height 61
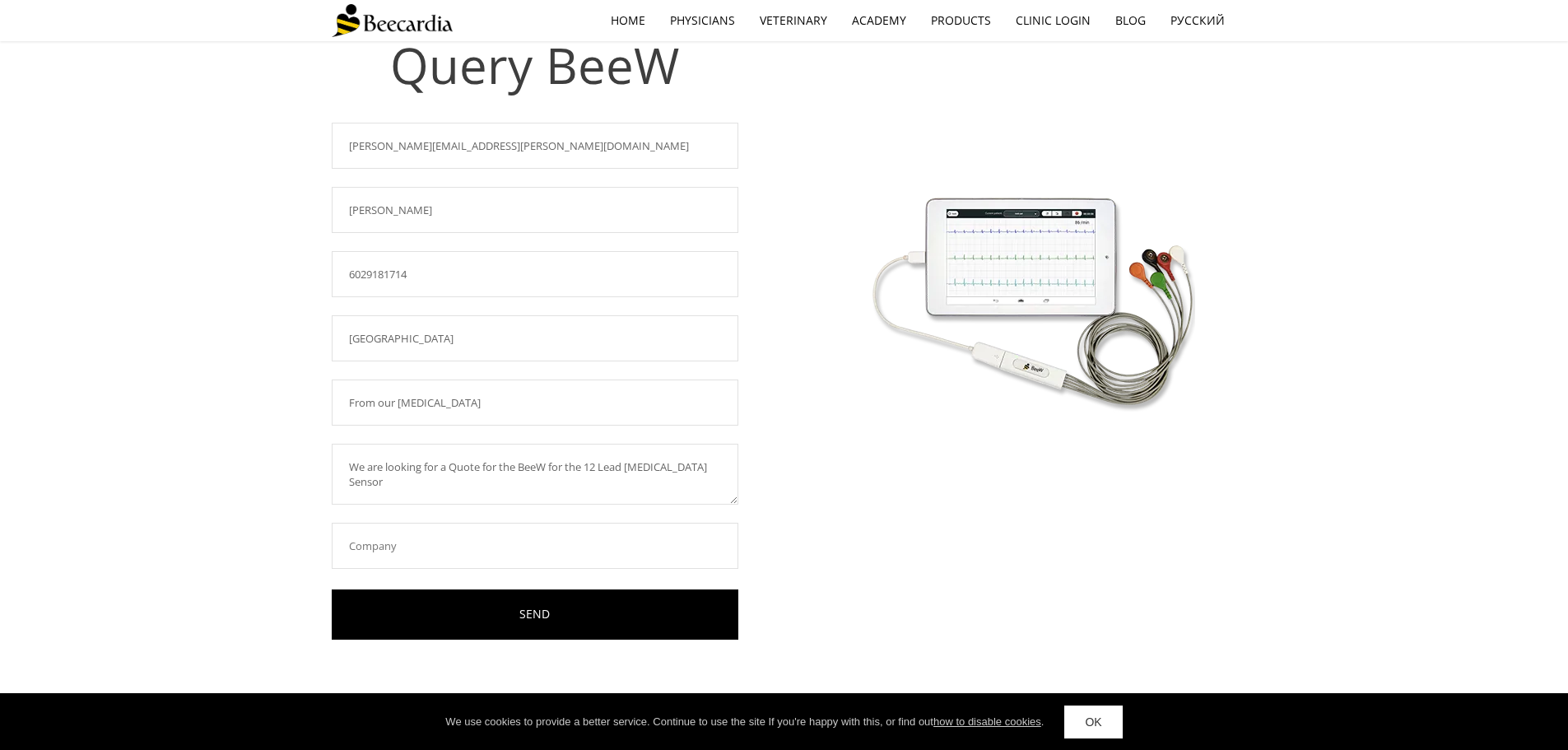
scroll to position [100, 0]
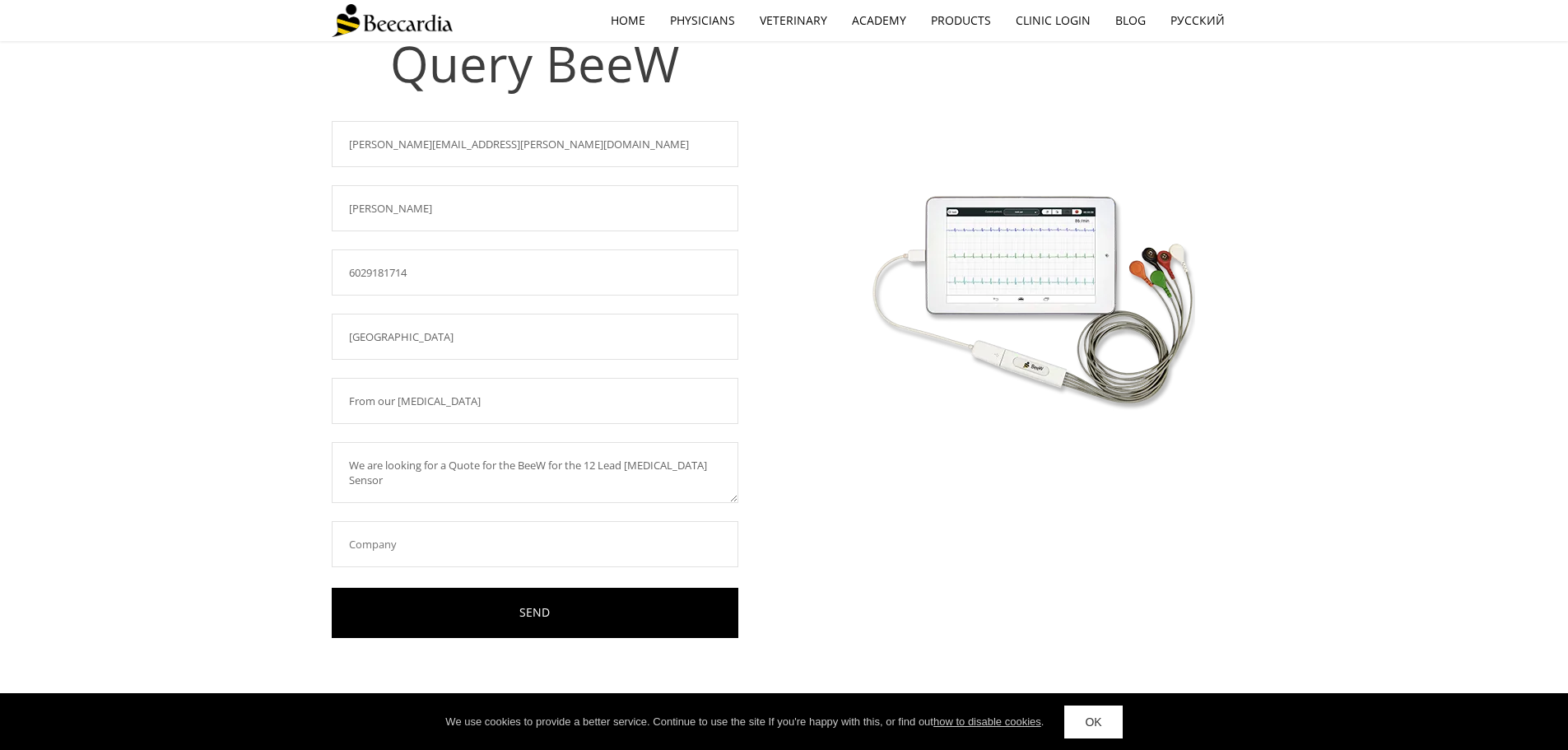
type textarea "We are looking for a Quote for the BeeW for the 12 Lead [MEDICAL_DATA] Sensor"
click at [406, 544] on input "text" at bounding box center [535, 544] width 407 height 46
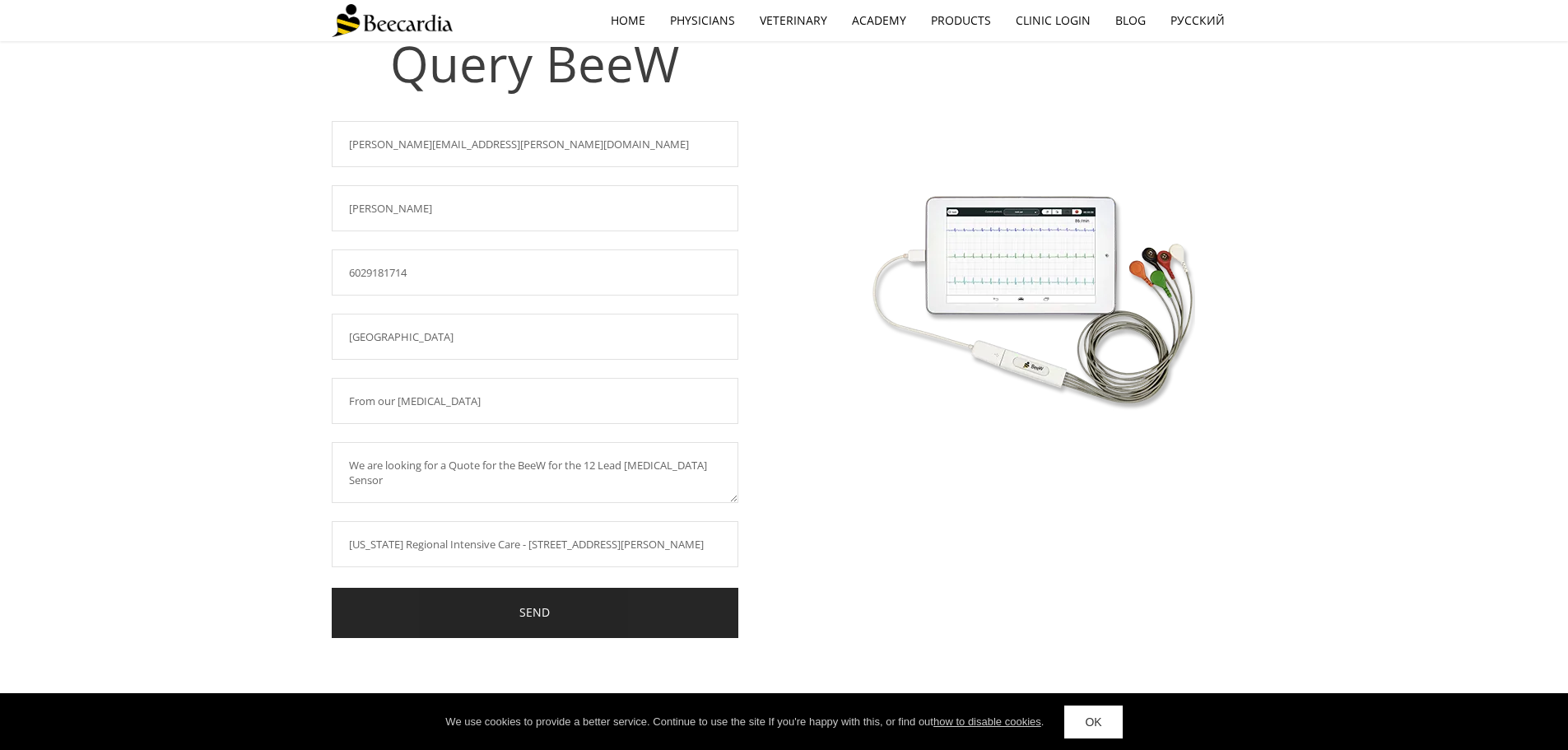
scroll to position [243, 0]
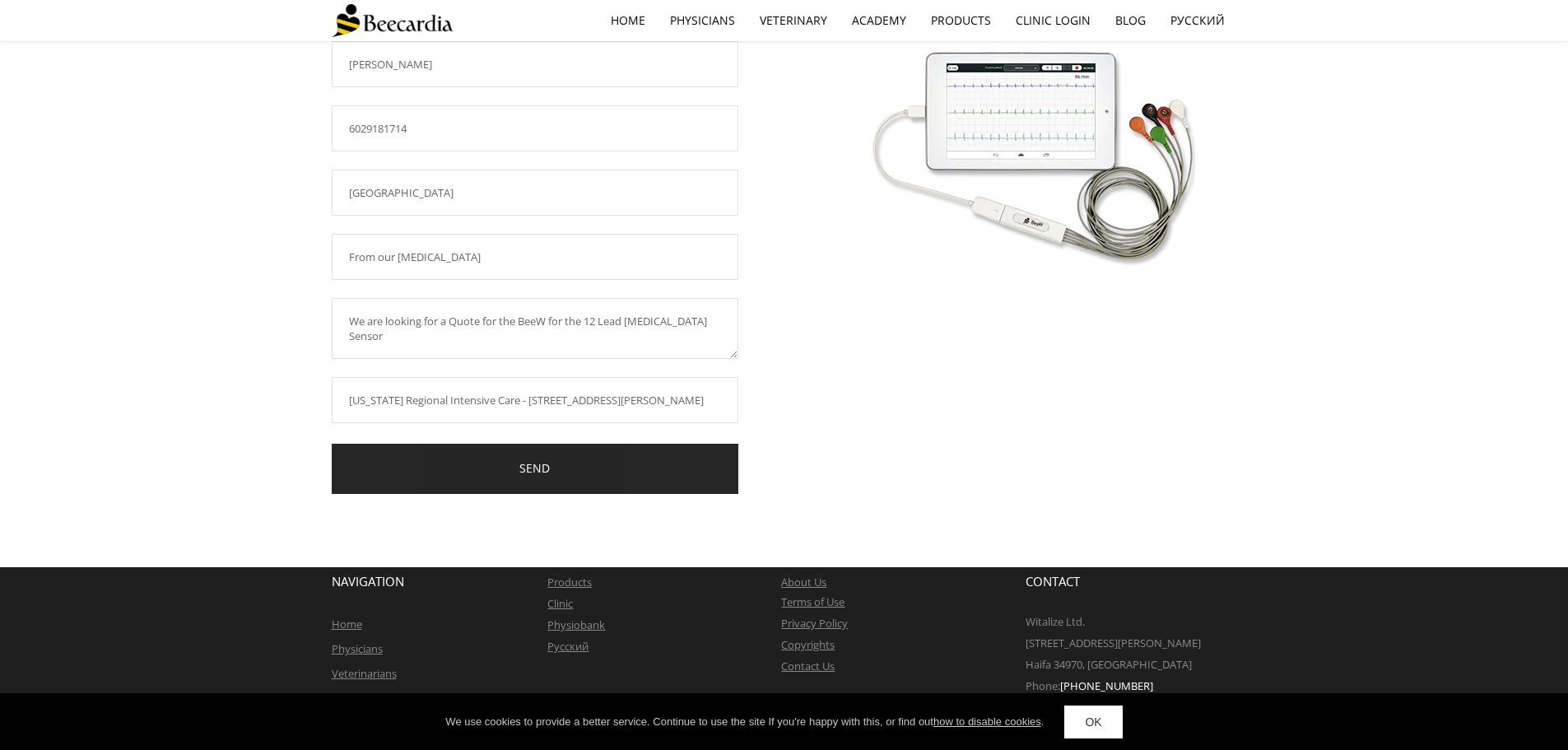
type input "[US_STATE] Regional Intensive Care - [STREET_ADDRESS][PERSON_NAME]"
click at [559, 472] on link "SEND" at bounding box center [535, 469] width 407 height 50
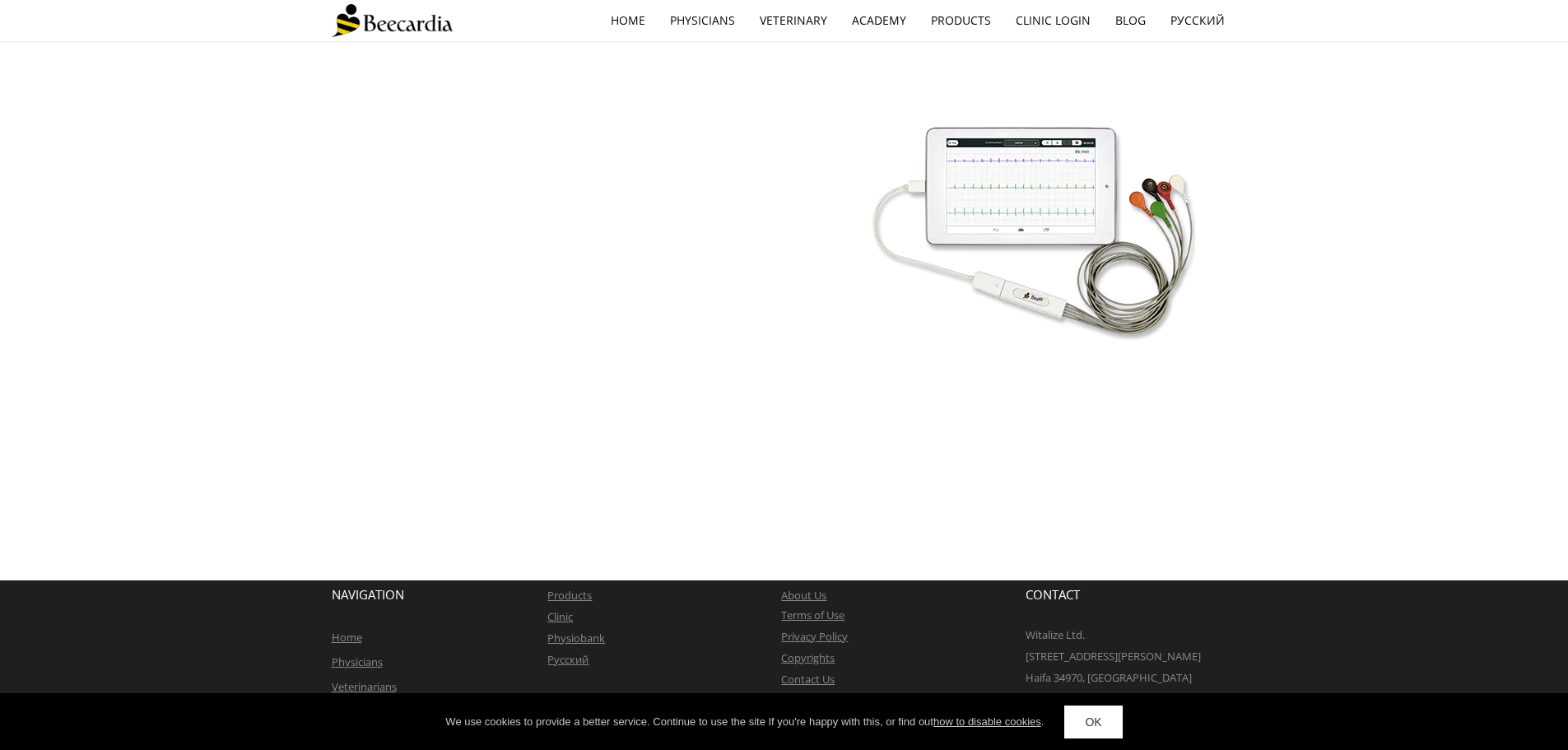
scroll to position [0, 0]
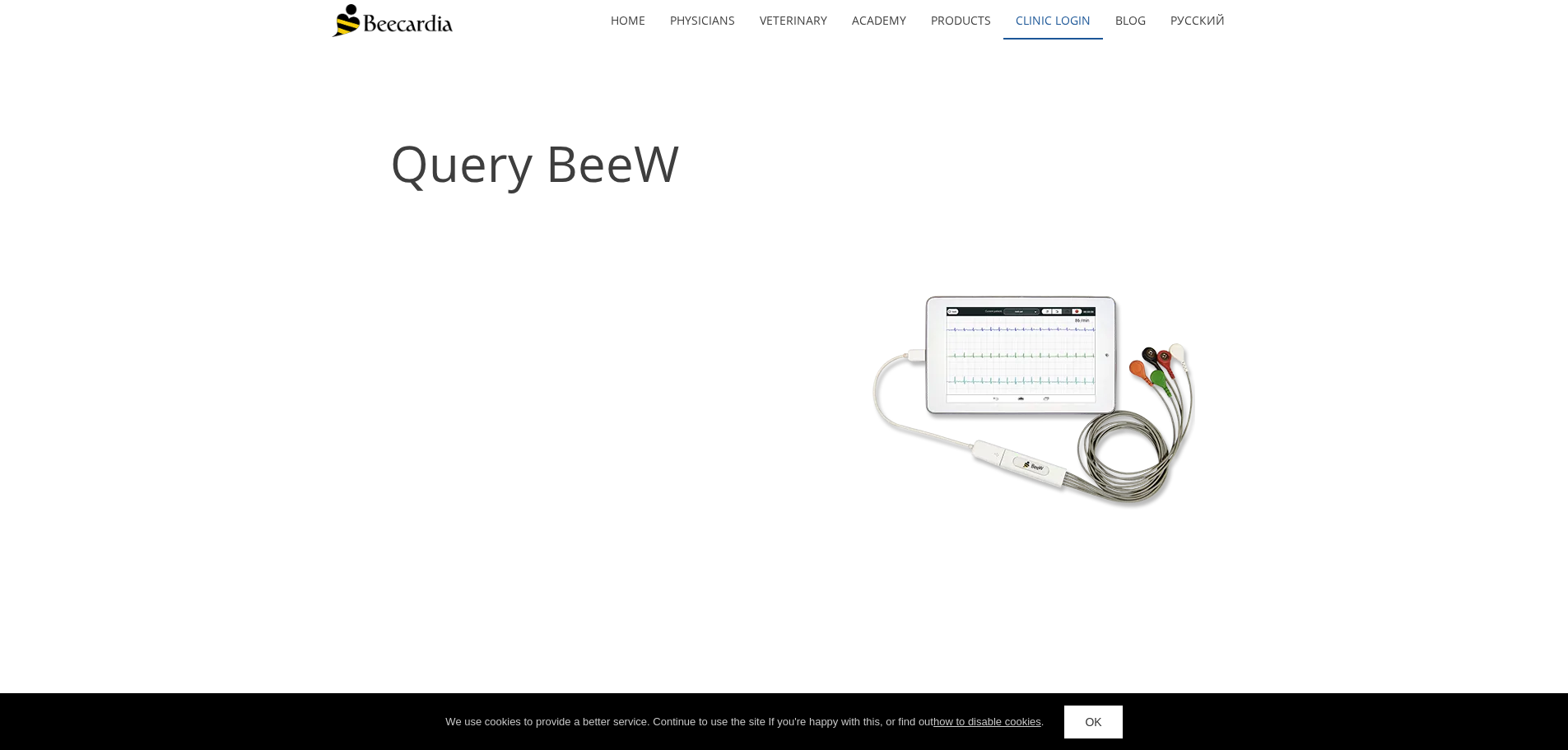
click at [1053, 27] on link "Clinic Login" at bounding box center [1053, 21] width 100 height 38
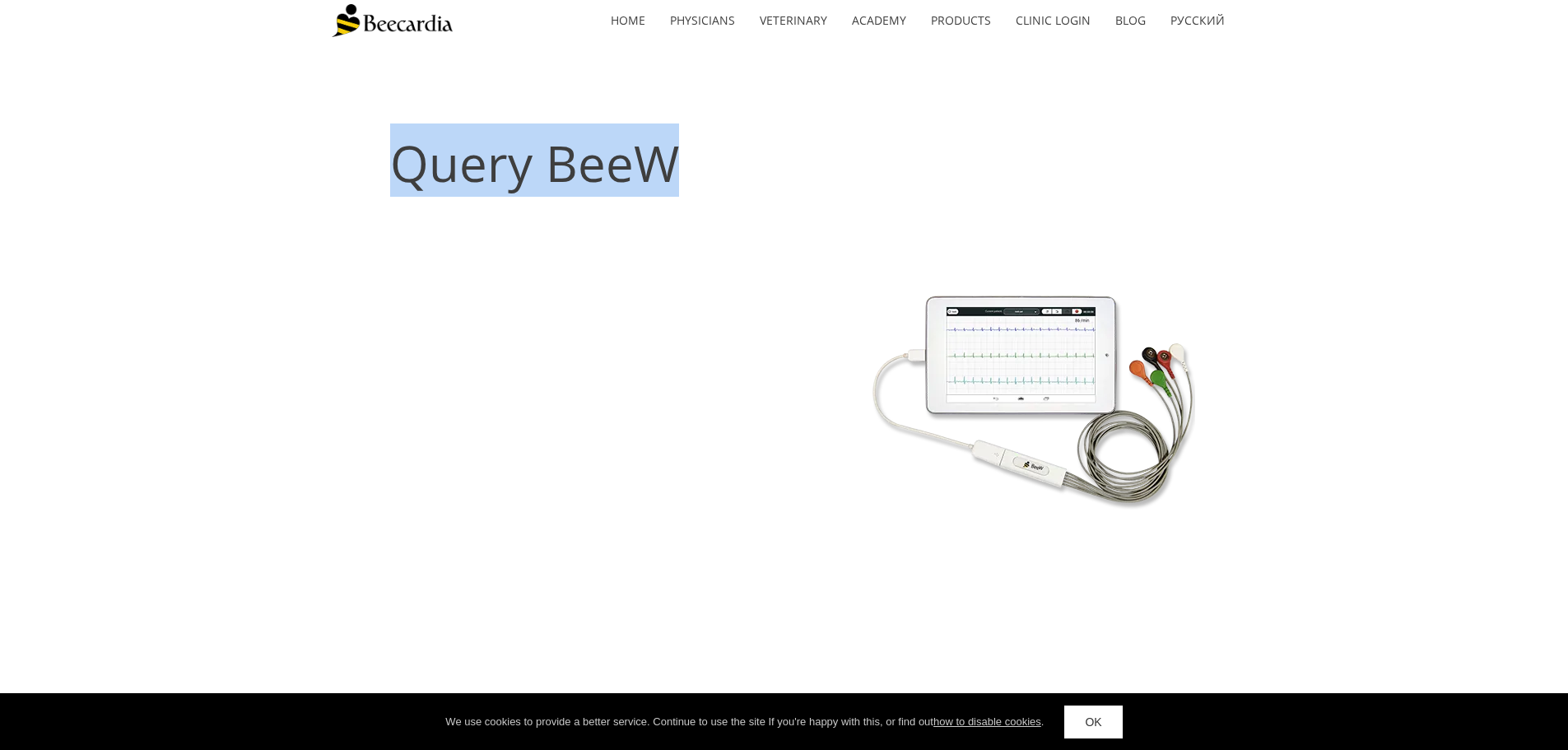
drag, startPoint x: 680, startPoint y: 166, endPoint x: 406, endPoint y: 175, distance: 274.1
click at [406, 175] on h1 "Query BeeW" at bounding box center [535, 159] width 407 height 70
copy span "Query BeeW"
